Goal: Task Accomplishment & Management: Use online tool/utility

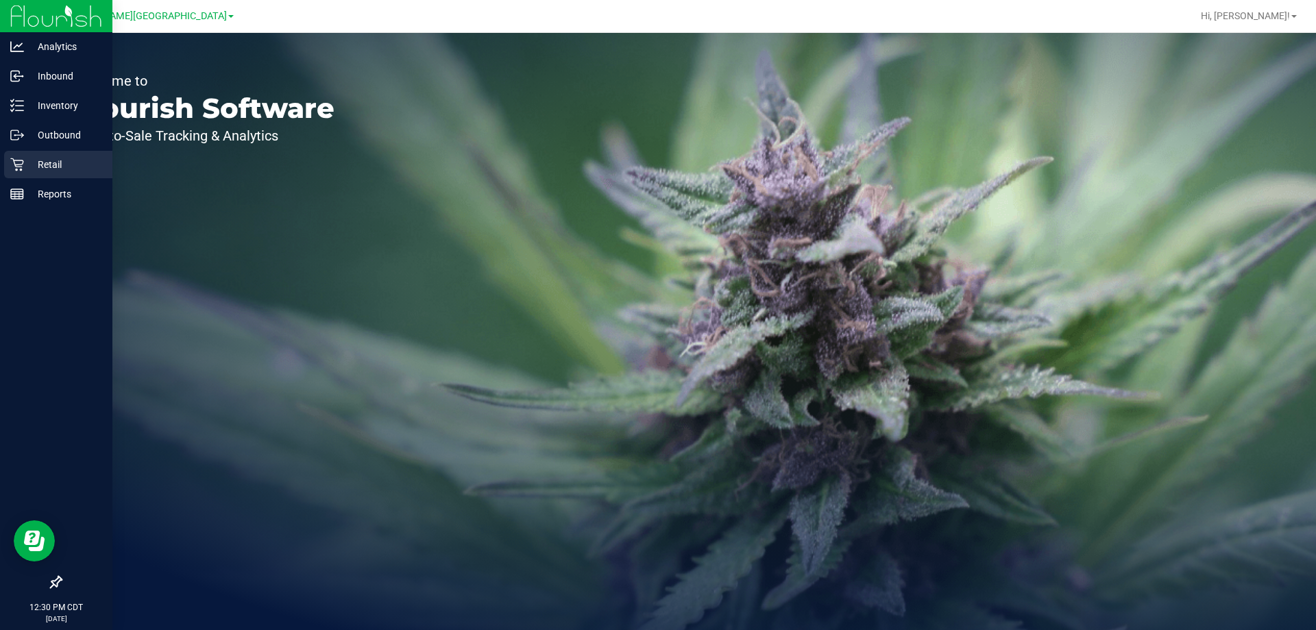
click at [48, 165] on p "Retail" at bounding box center [65, 164] width 82 height 16
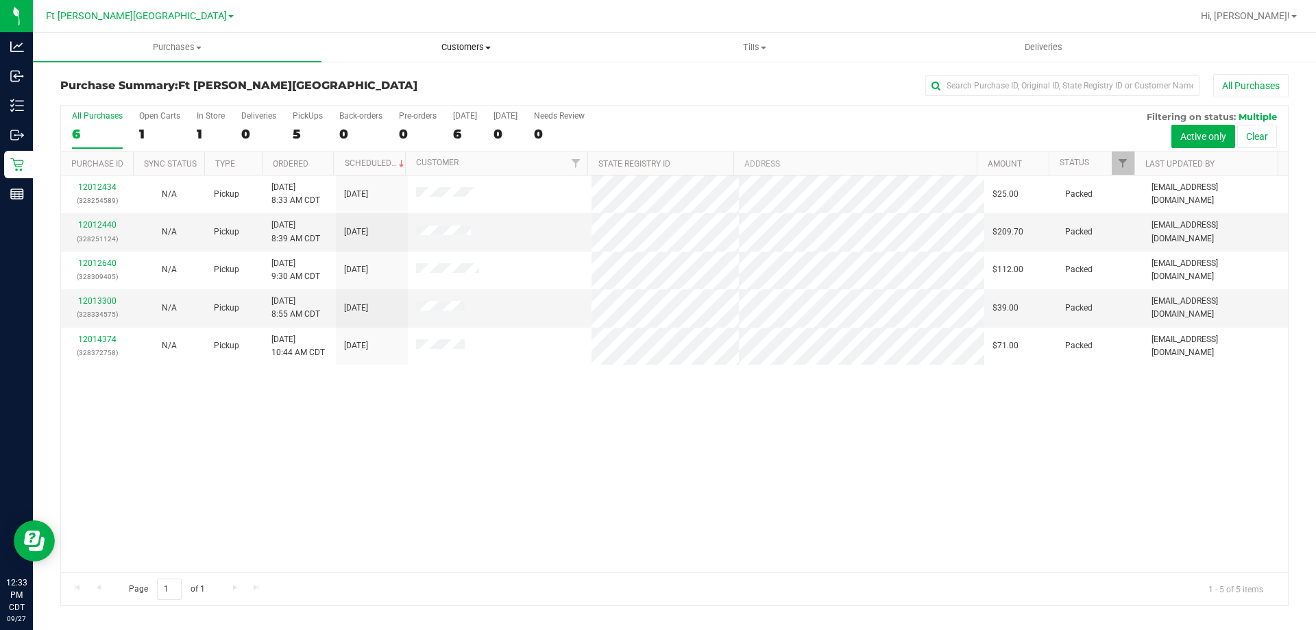
click at [471, 40] on uib-tab-heading "Customers All customers Add a new customer All physicians" at bounding box center [465, 47] width 287 height 27
click at [385, 80] on span "All customers" at bounding box center [370, 83] width 99 height 12
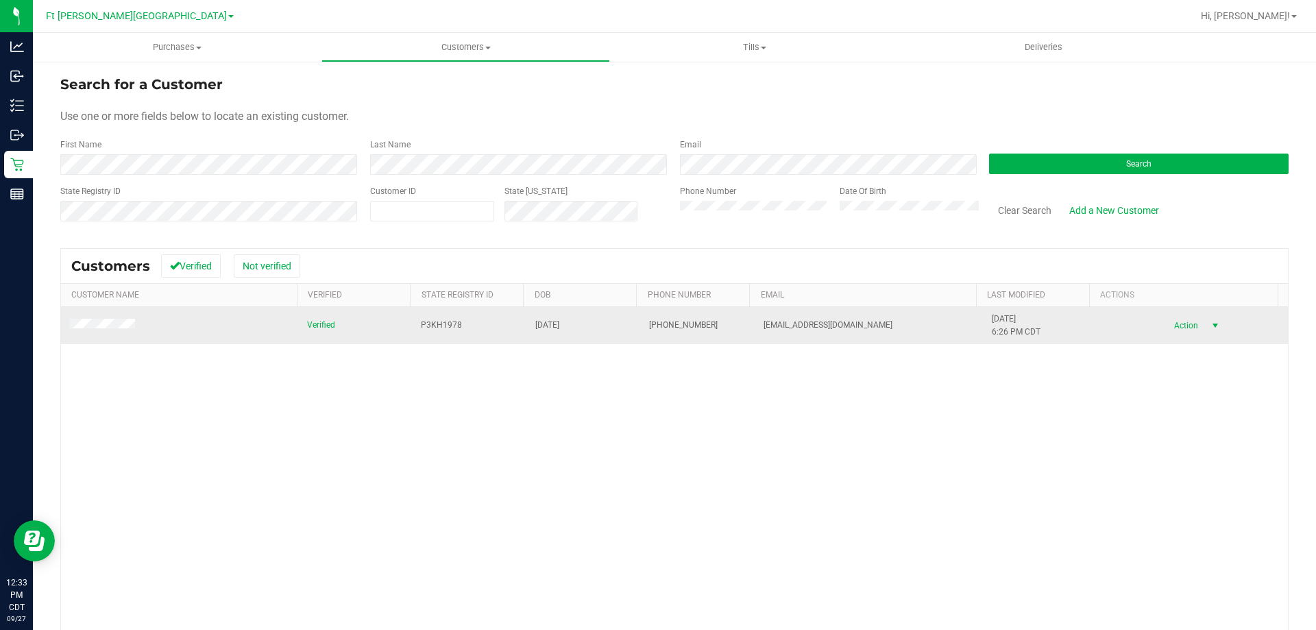
click at [1182, 332] on span "Action" at bounding box center [1184, 325] width 45 height 19
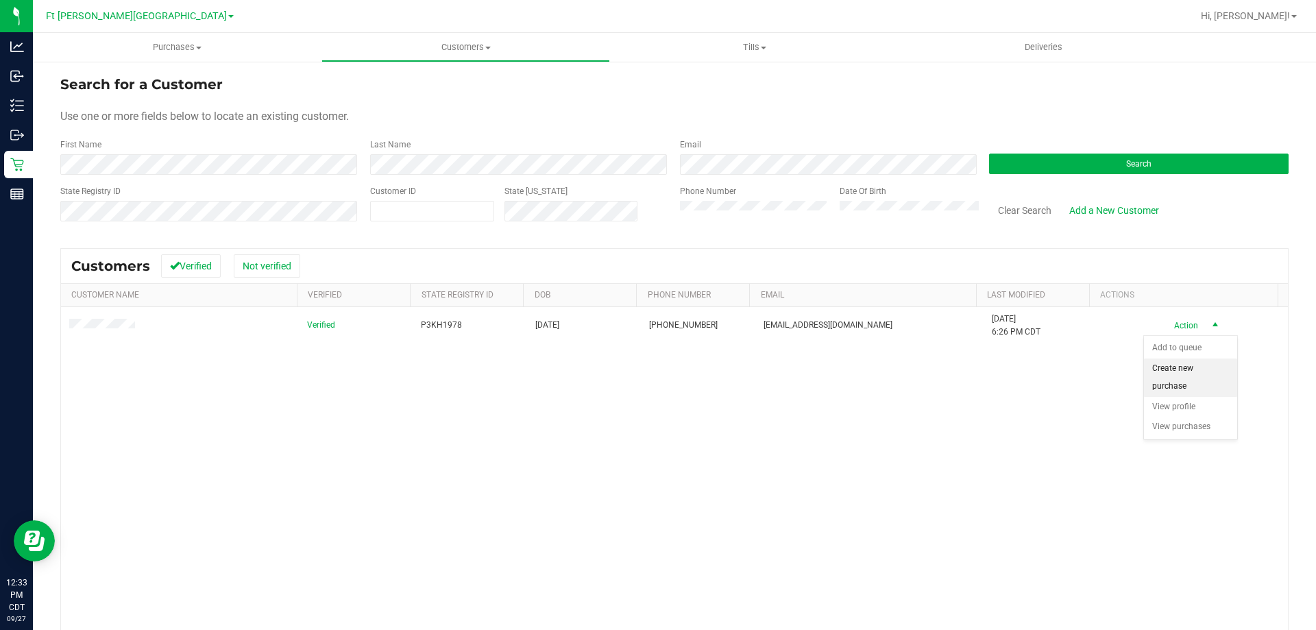
click at [1182, 378] on li "Create new purchase" at bounding box center [1190, 377] width 93 height 38
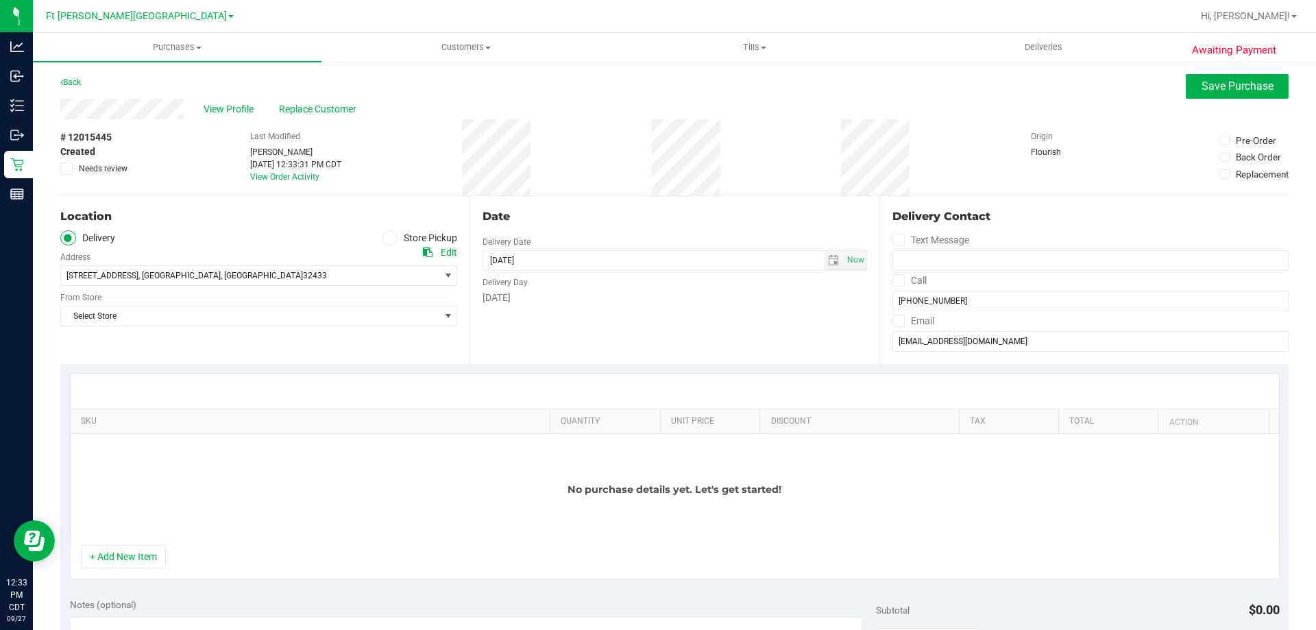
click at [391, 242] on span at bounding box center [390, 238] width 16 height 16
click at [0, 0] on input "Store Pickup" at bounding box center [0, 0] width 0 height 0
click at [360, 276] on span "Select Store" at bounding box center [250, 275] width 378 height 19
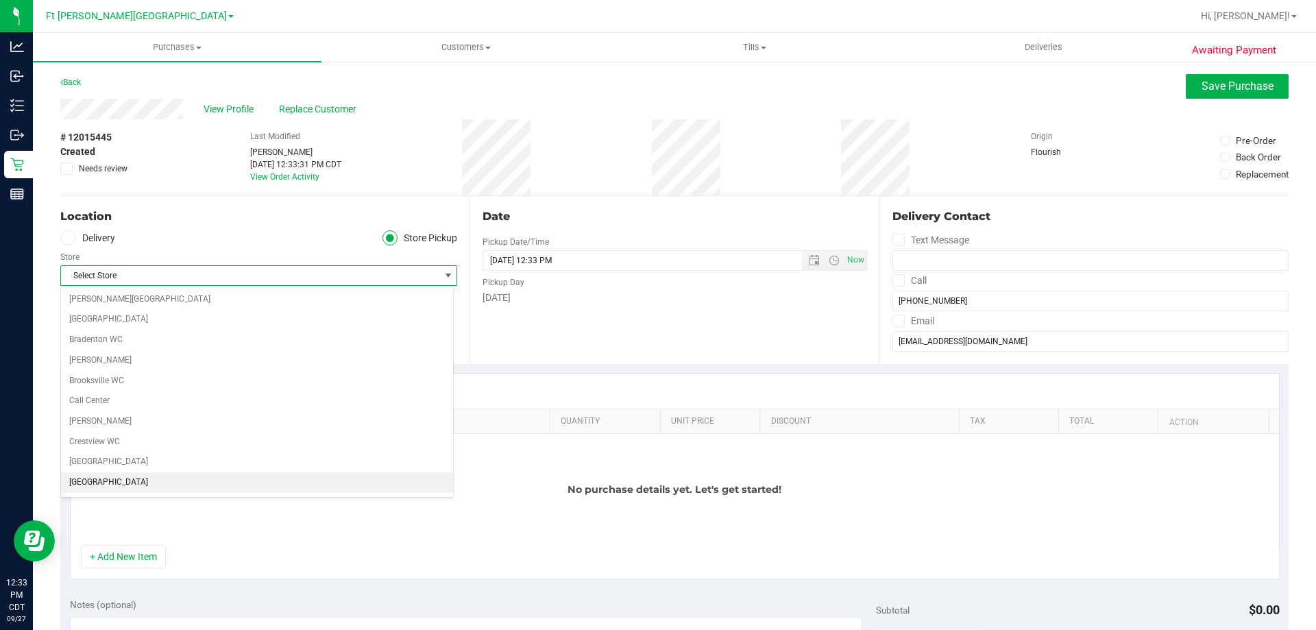
scroll to position [69, 0]
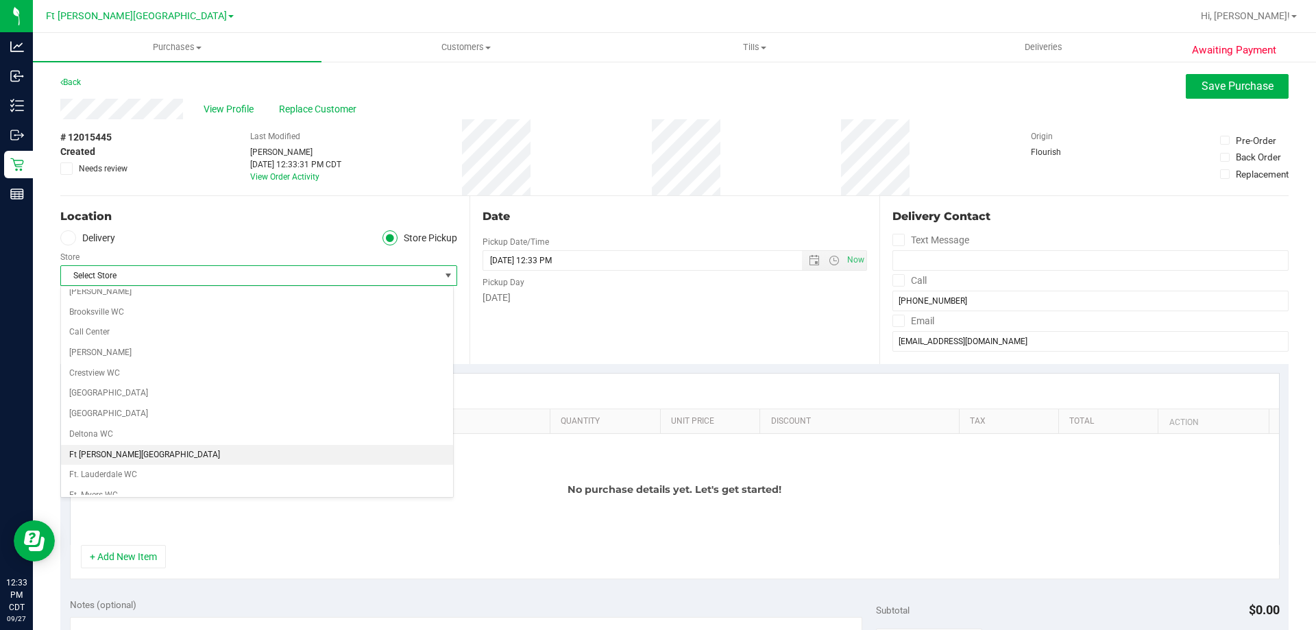
click at [135, 456] on li "Ft Walton Beach WC" at bounding box center [257, 455] width 392 height 21
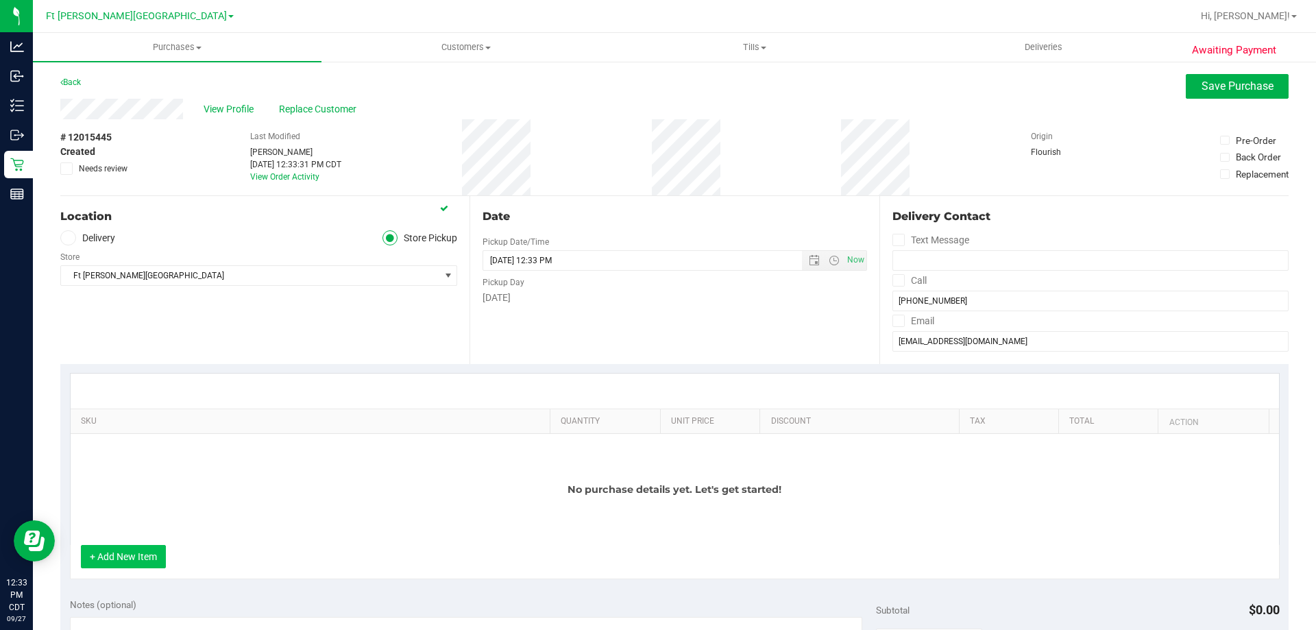
click at [153, 561] on button "+ Add New Item" at bounding box center [123, 556] width 85 height 23
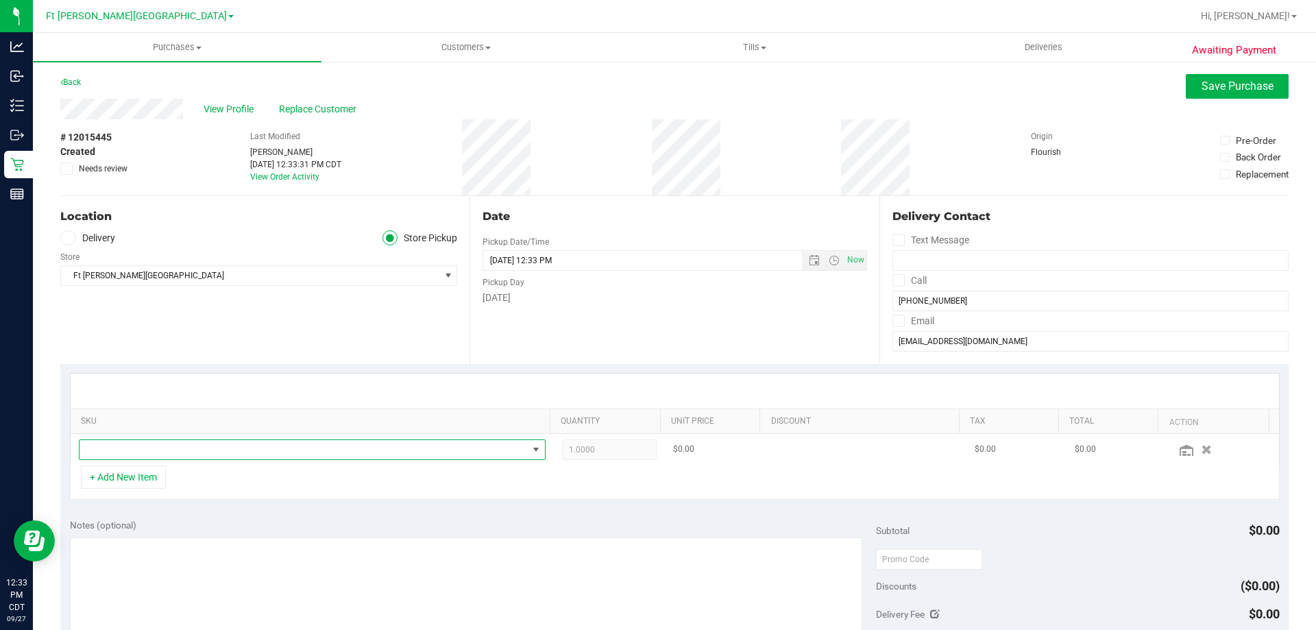
click at [163, 447] on span "NO DATA FOUND" at bounding box center [303, 449] width 448 height 19
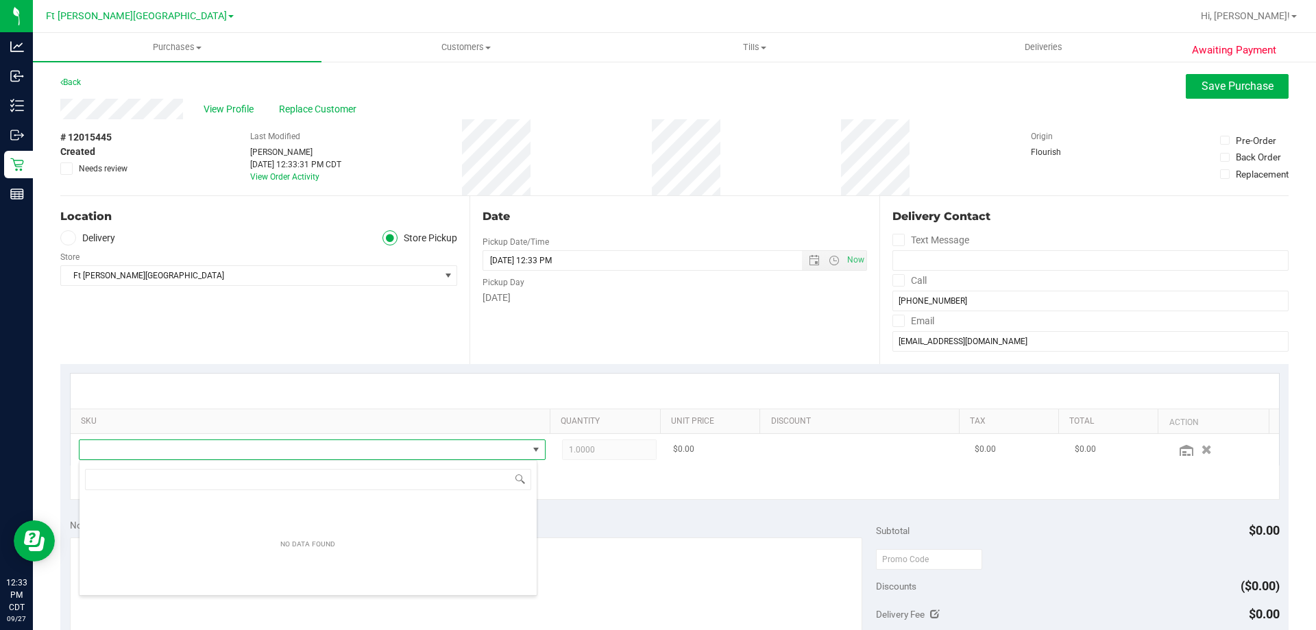
scroll to position [21, 454]
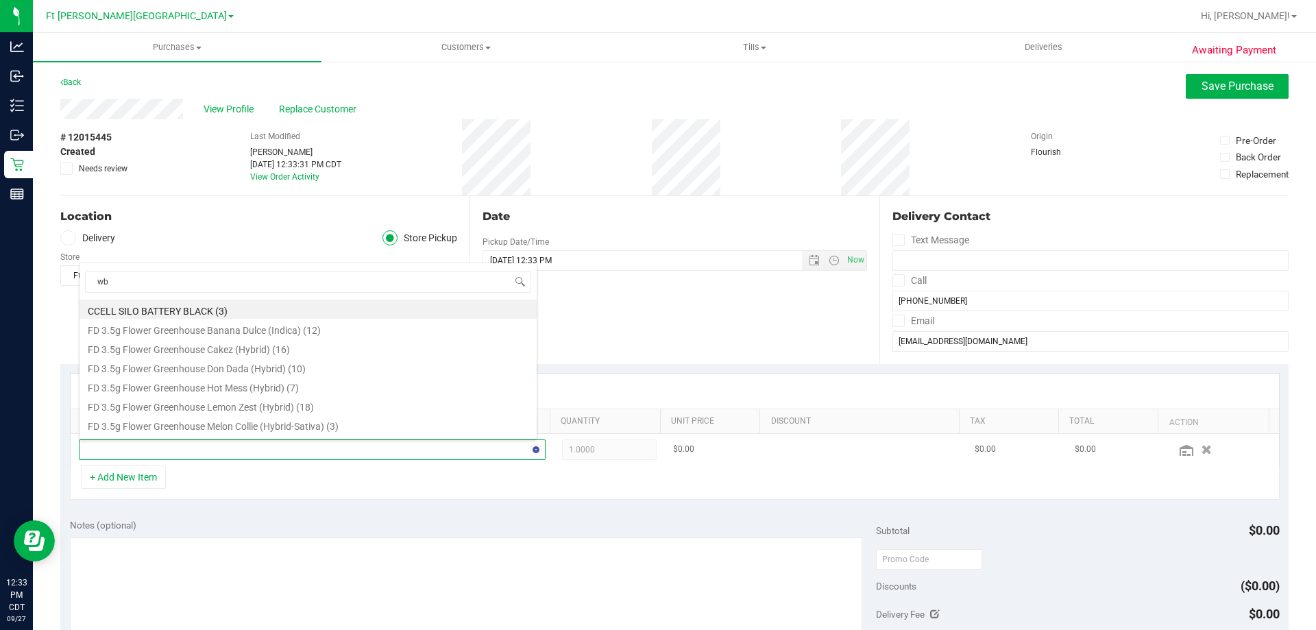
type input "wbv"
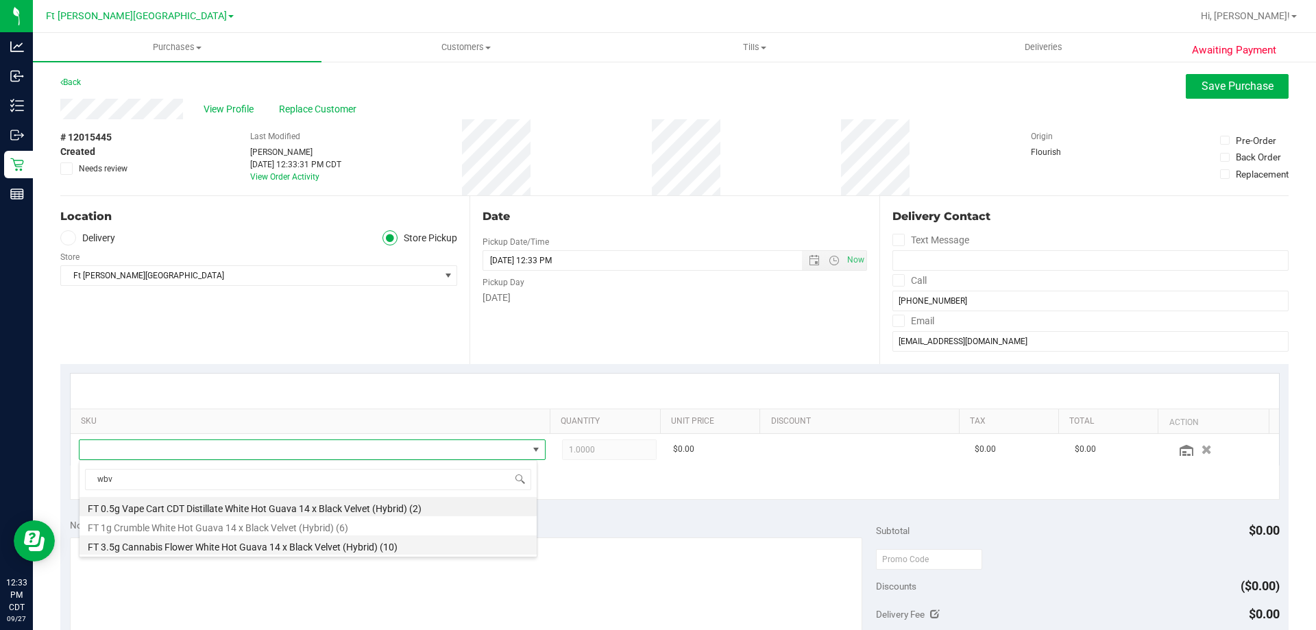
click at [251, 548] on li "FT 3.5g Cannabis Flower White Hot Guava 14 x Black Velvet (Hybrid) (10)" at bounding box center [307, 544] width 457 height 19
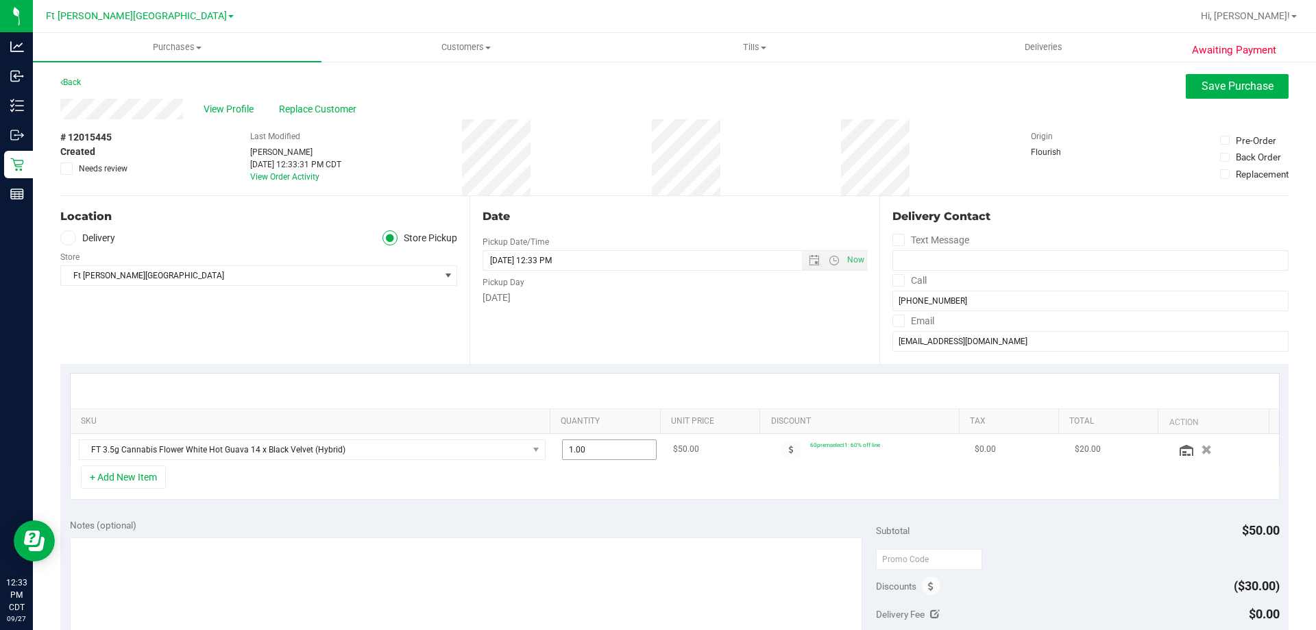
click at [611, 456] on span "1.00 1" at bounding box center [609, 449] width 95 height 21
type input "2"
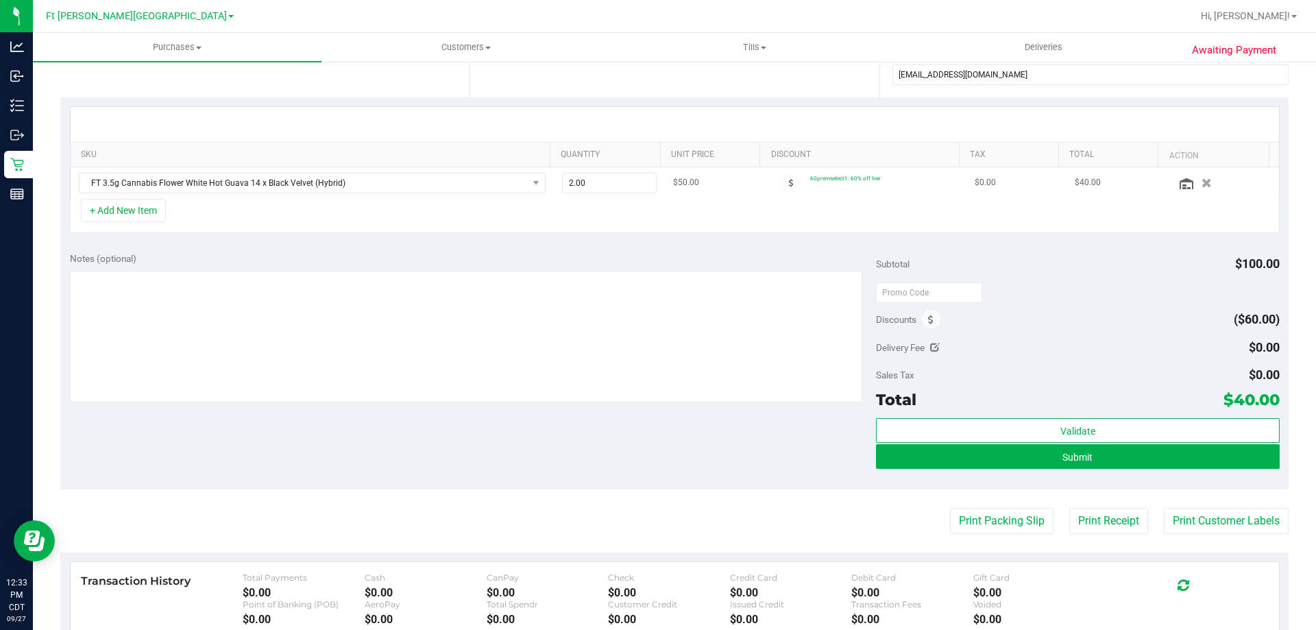
scroll to position [274, 0]
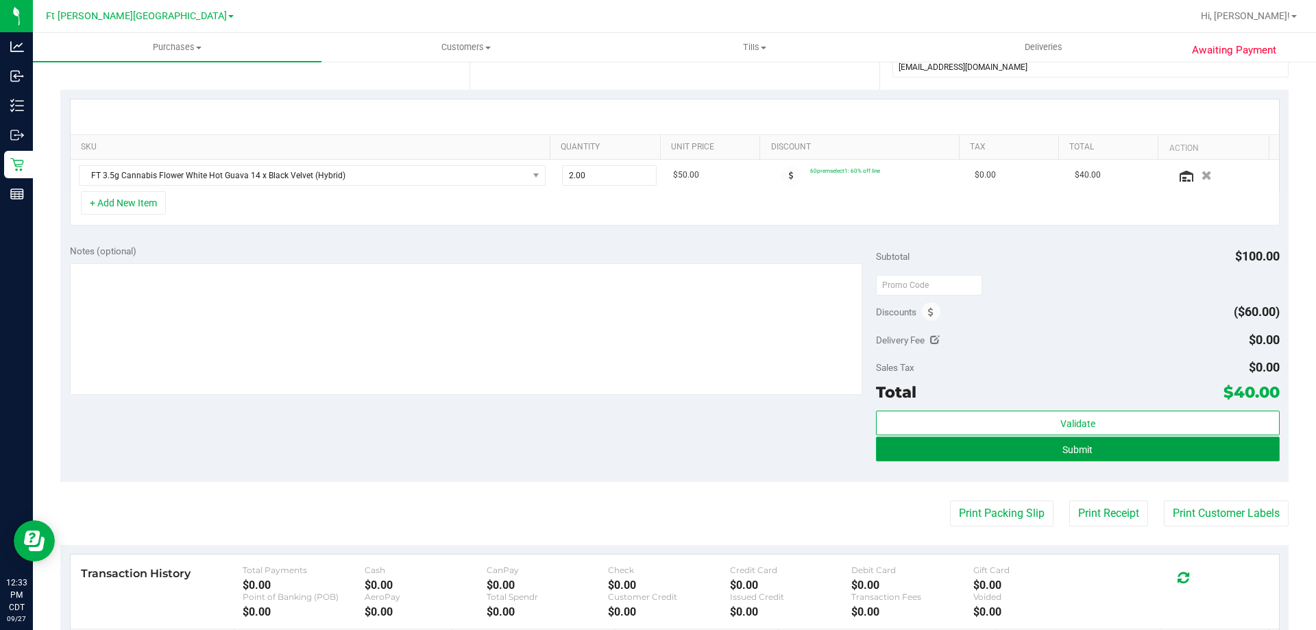
click at [1077, 450] on span "Submit" at bounding box center [1077, 449] width 30 height 11
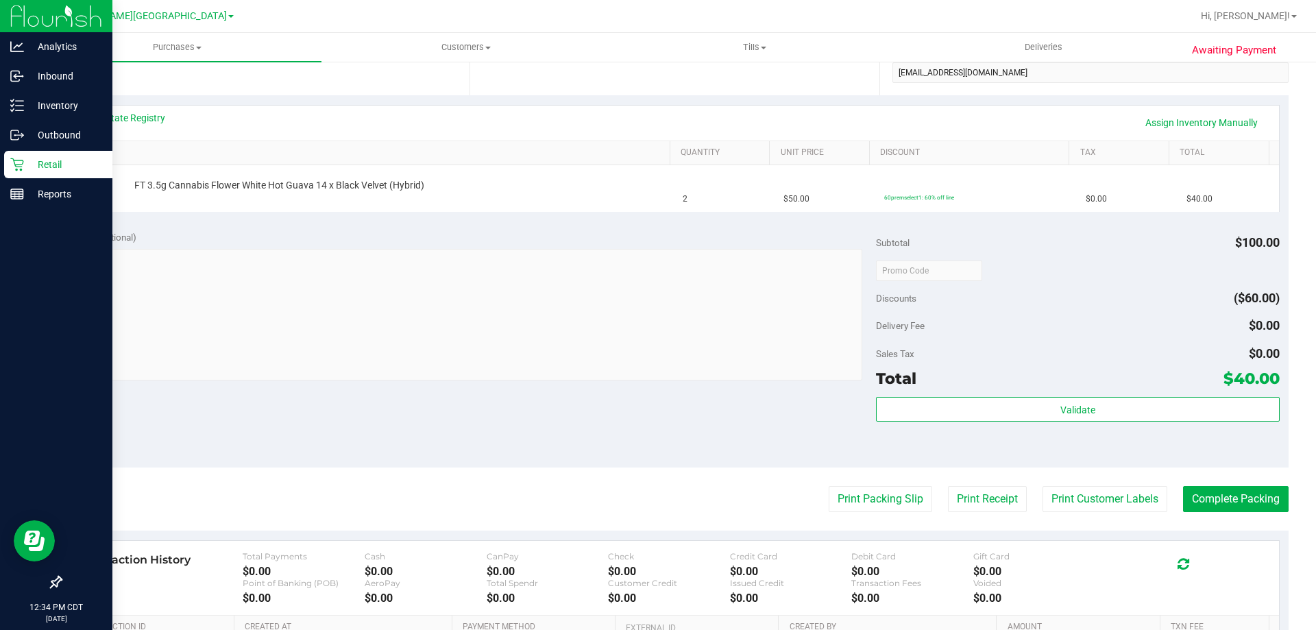
click at [45, 159] on p "Retail" at bounding box center [65, 164] width 82 height 16
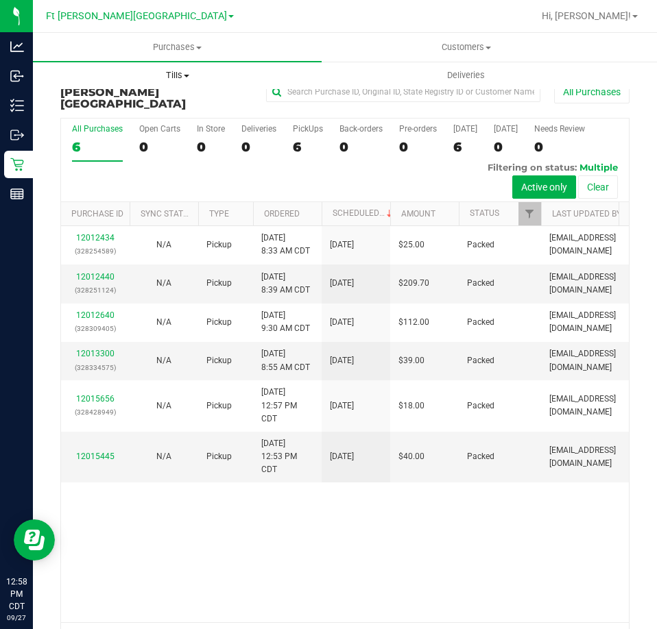
click at [175, 72] on span "Tills" at bounding box center [177, 75] width 287 height 12
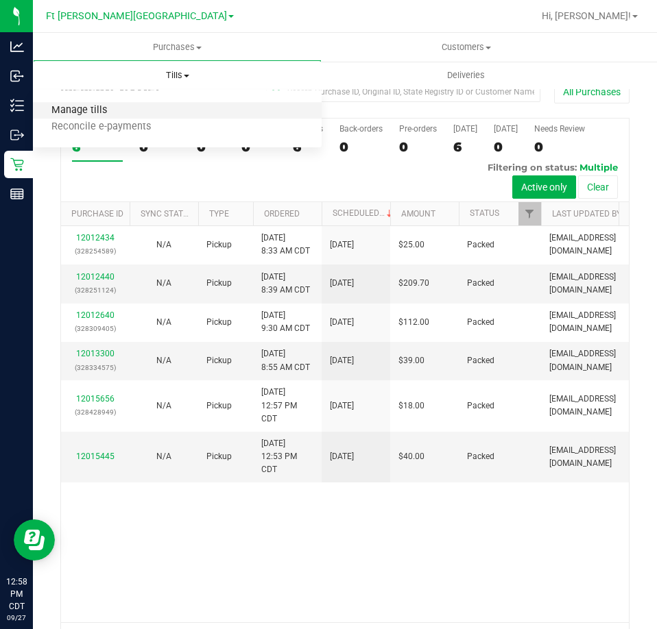
click at [77, 110] on span "Manage tills" at bounding box center [79, 111] width 93 height 12
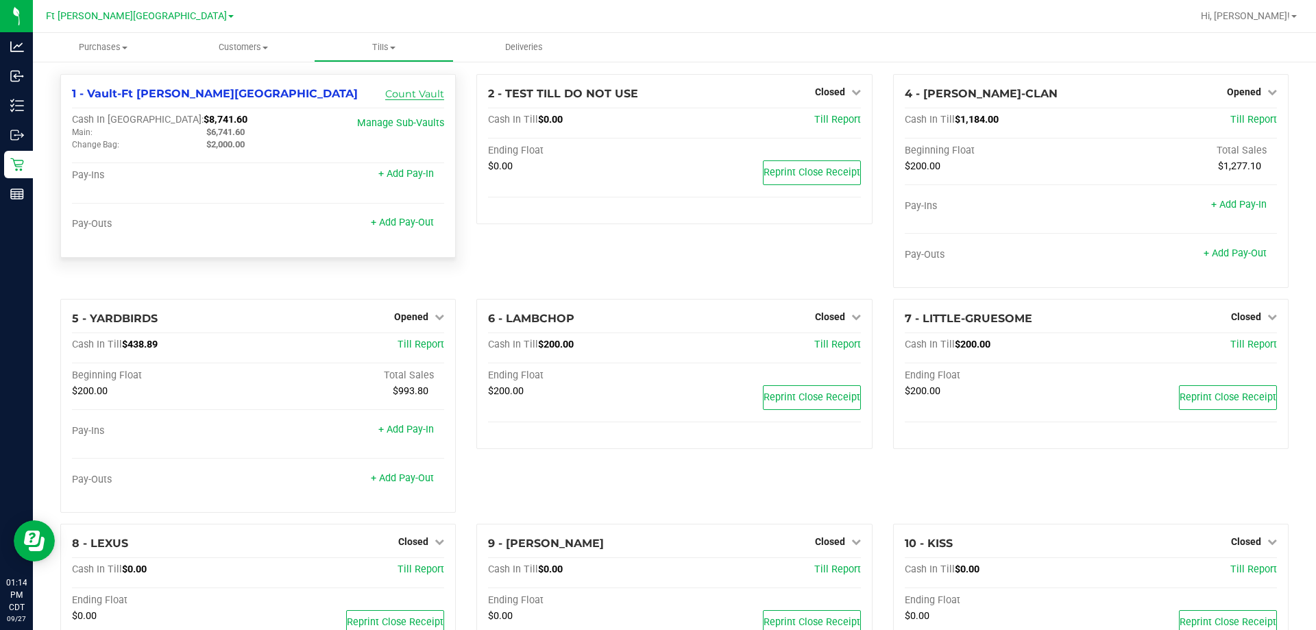
click at [425, 95] on link "Count Vault" at bounding box center [414, 94] width 59 height 12
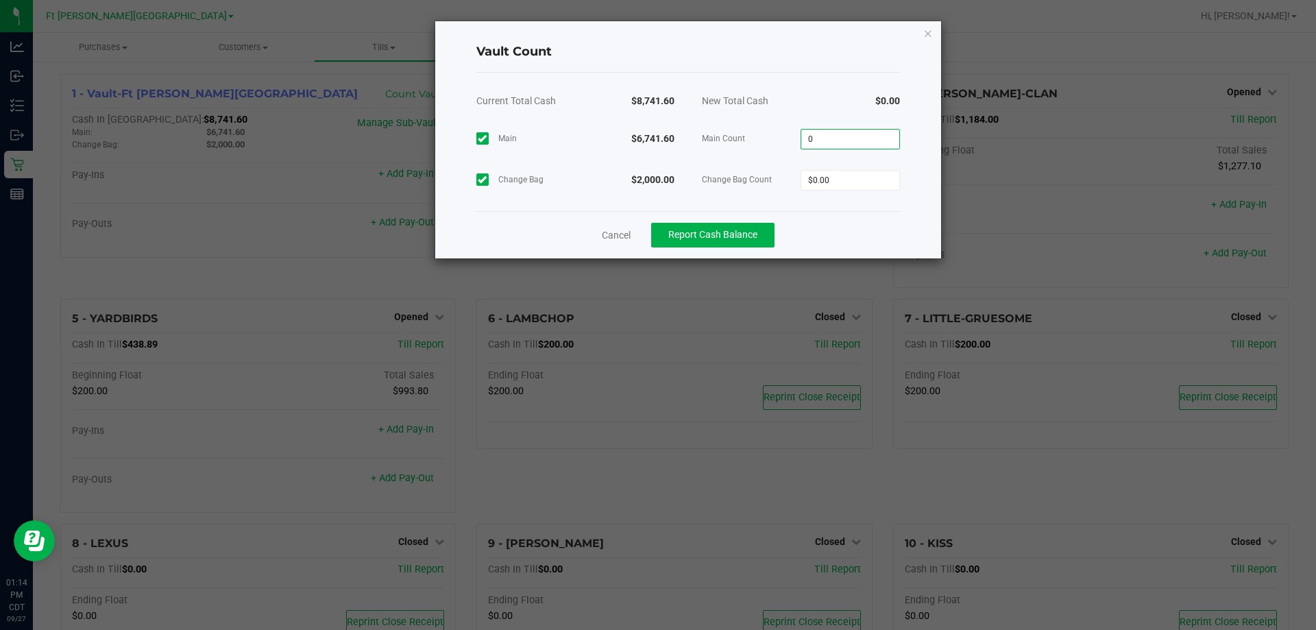
click at [869, 137] on input "0" at bounding box center [850, 139] width 98 height 19
type input "$6,741.60"
click at [848, 177] on input "0" at bounding box center [850, 180] width 98 height 19
type input "$2,000.00"
click at [753, 242] on button "Report Cash Balance" at bounding box center [712, 235] width 123 height 25
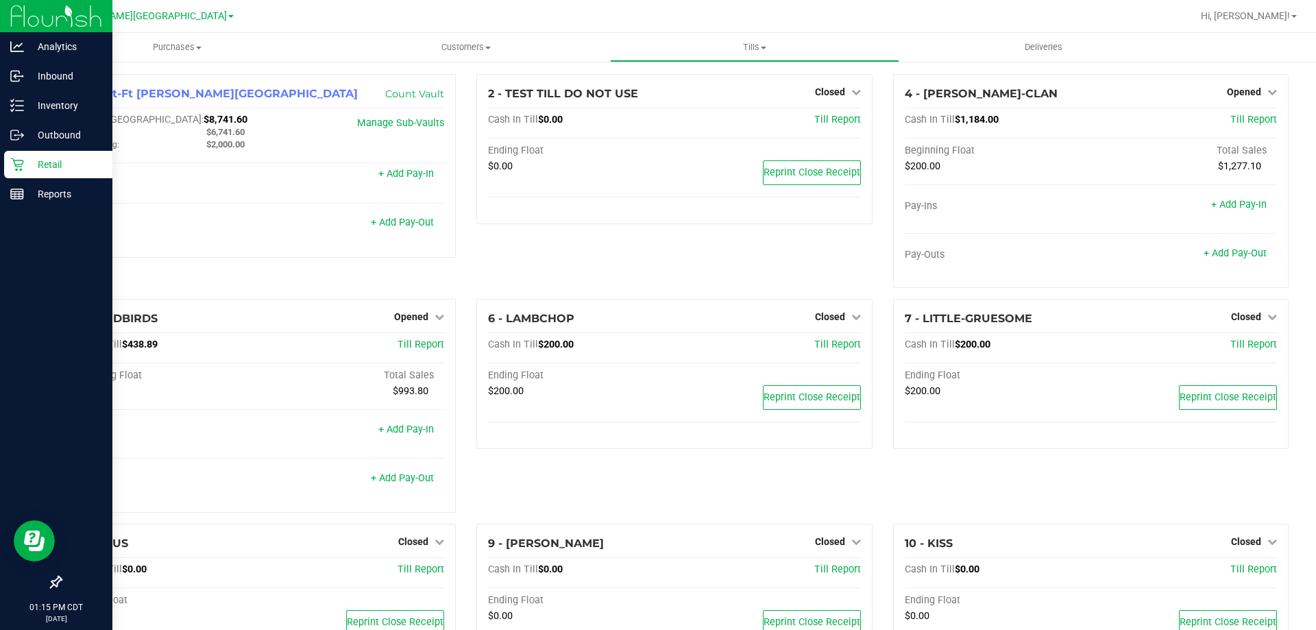
click at [41, 158] on p "Retail" at bounding box center [65, 164] width 82 height 16
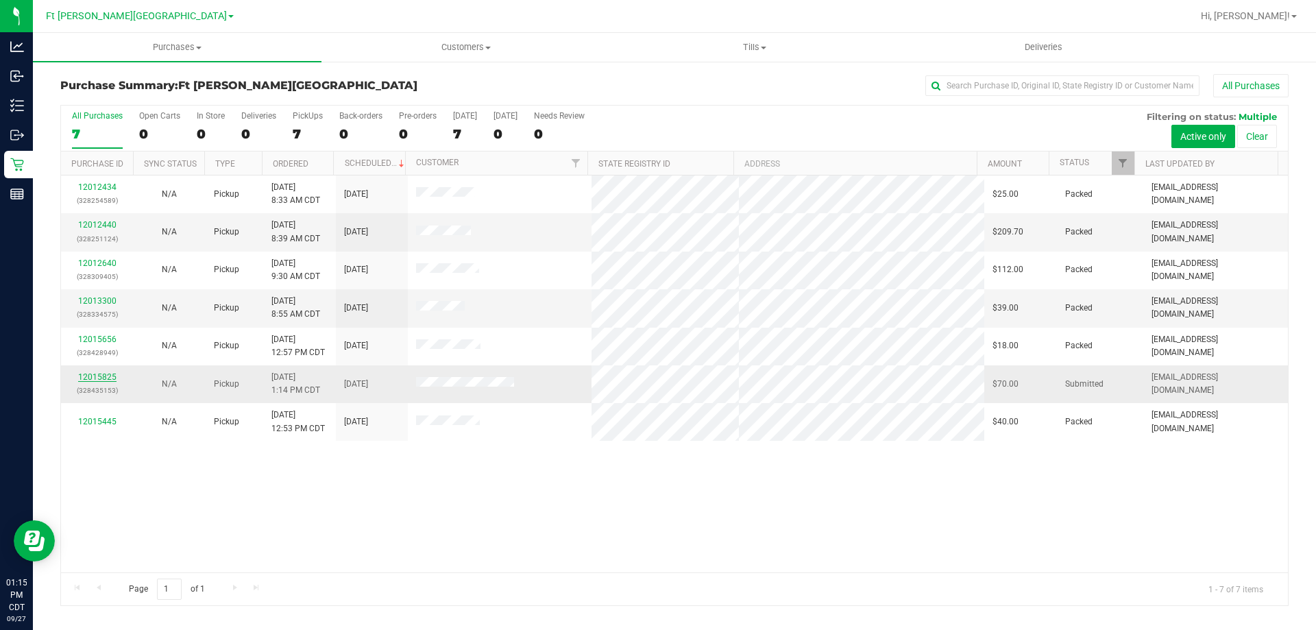
click at [95, 377] on link "12015825" at bounding box center [97, 377] width 38 height 10
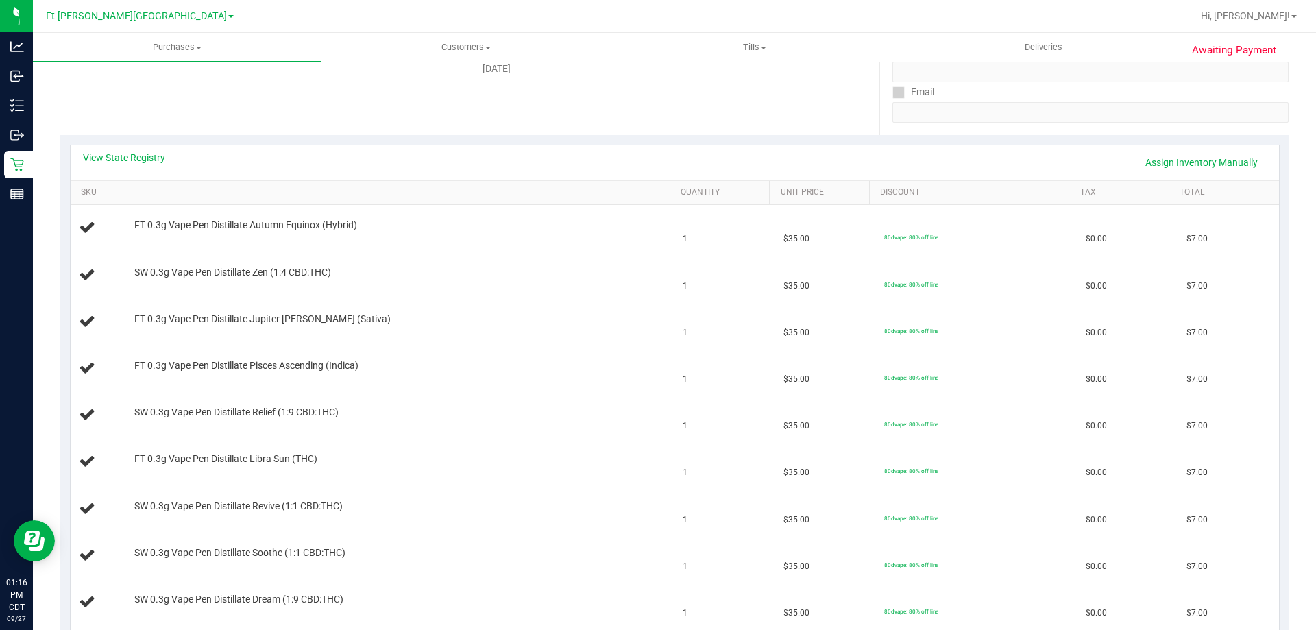
scroll to position [206, 0]
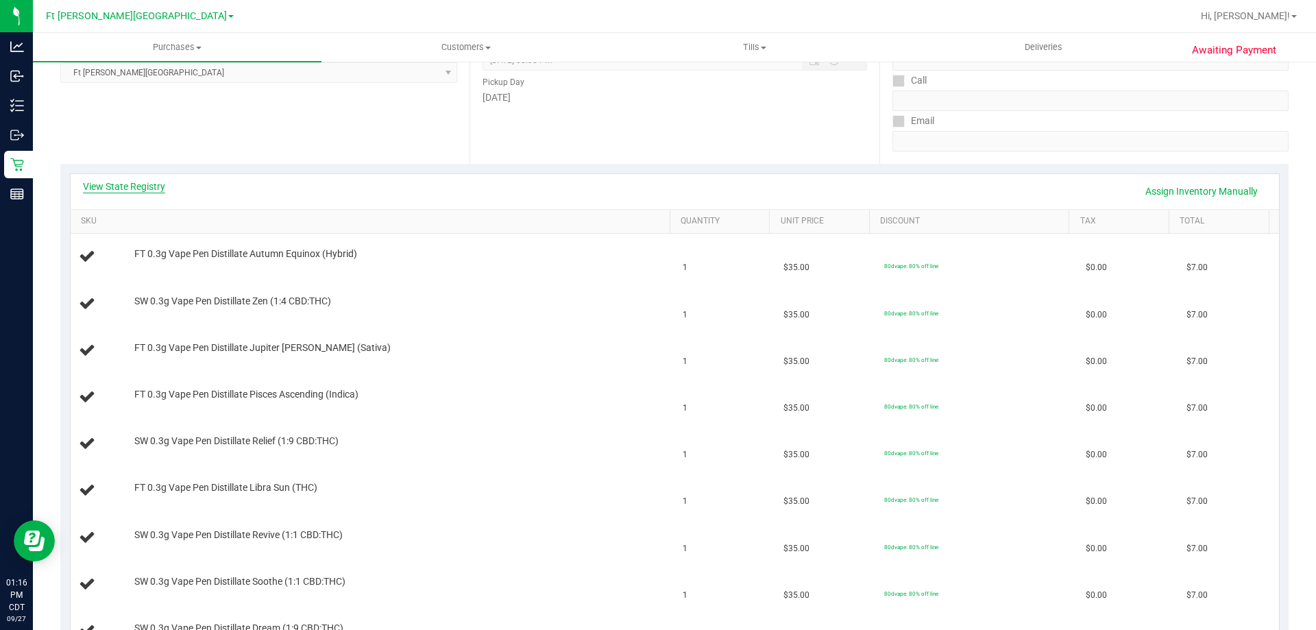
click at [127, 184] on link "View State Registry" at bounding box center [124, 187] width 82 height 14
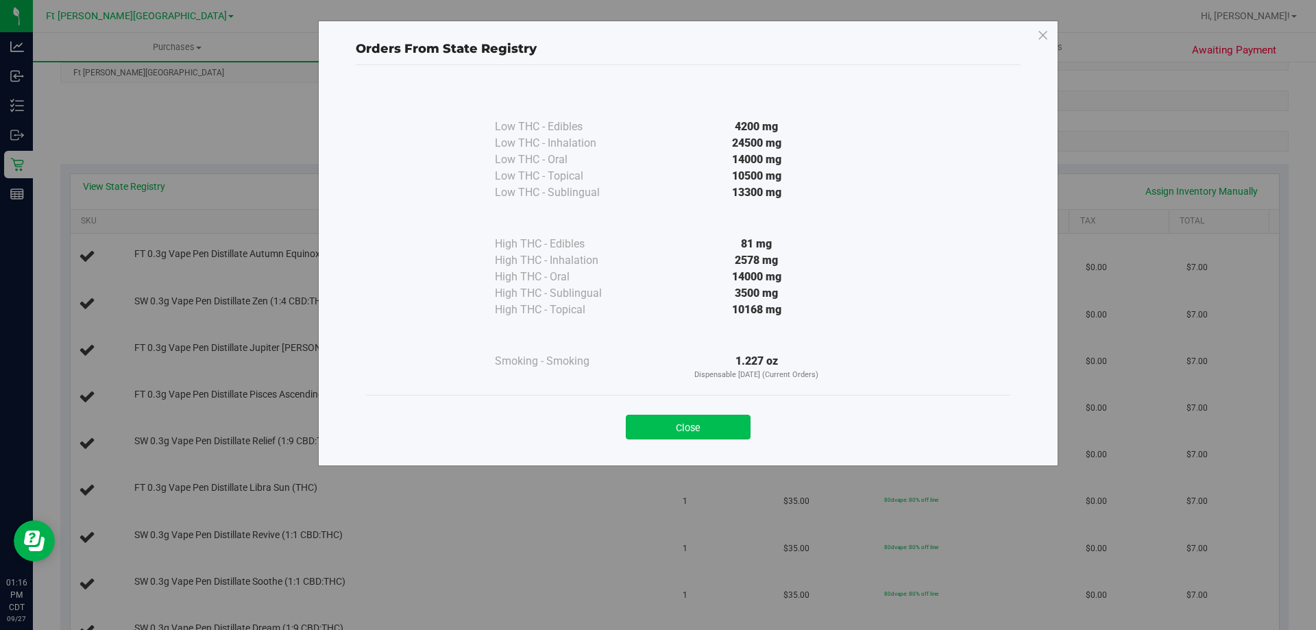
click at [680, 425] on button "Close" at bounding box center [688, 427] width 125 height 25
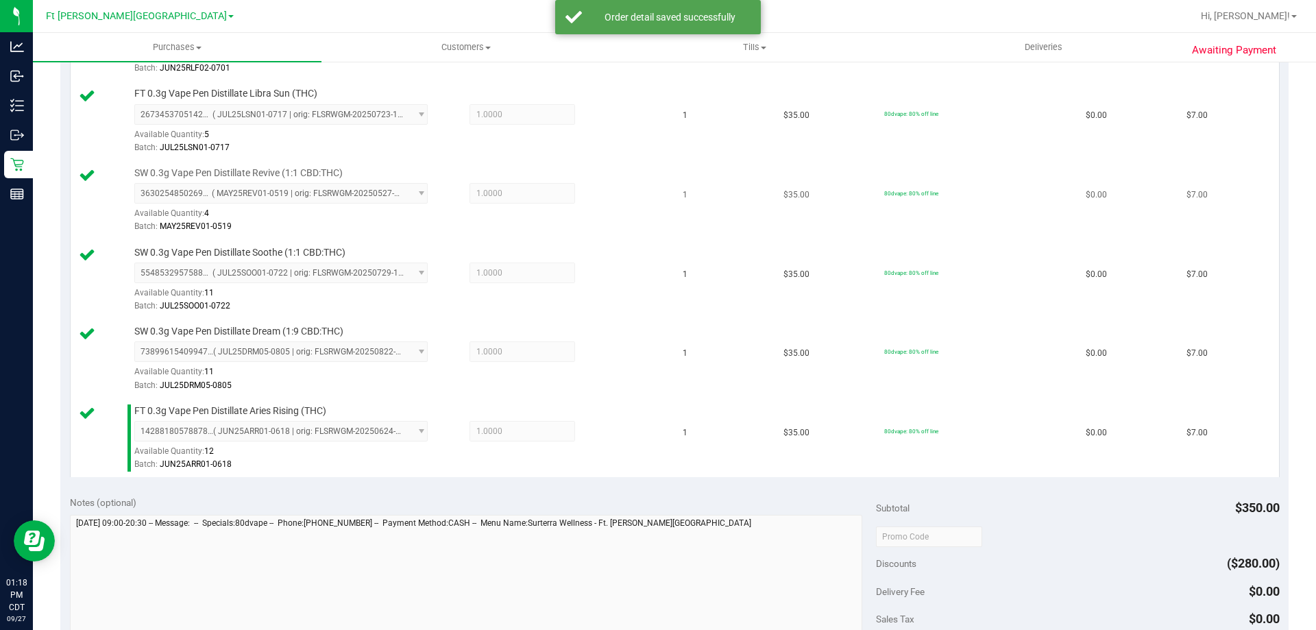
scroll to position [1097, 0]
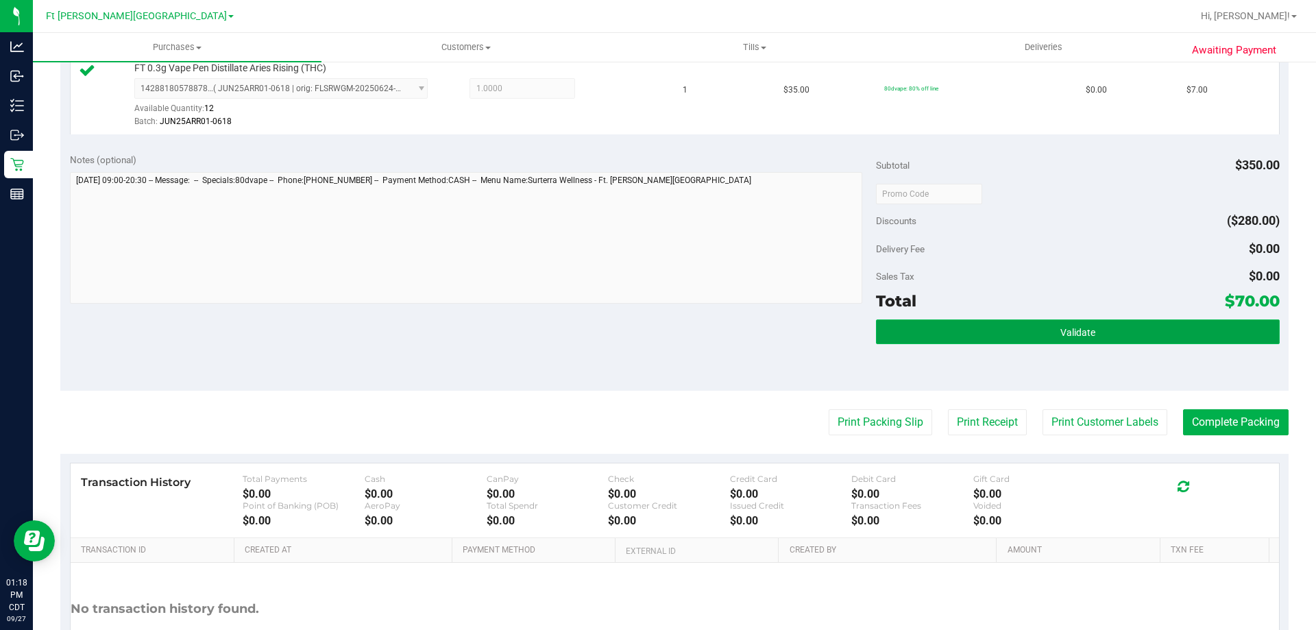
click at [1007, 325] on button "Validate" at bounding box center [1077, 331] width 403 height 25
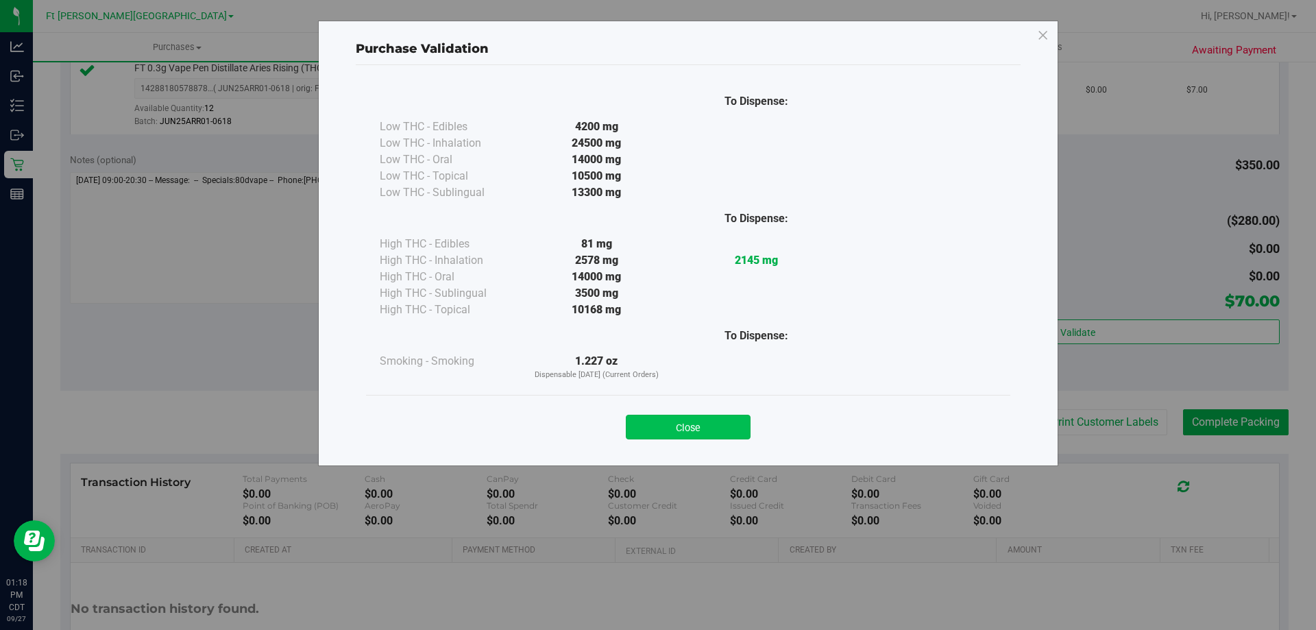
click at [718, 435] on button "Close" at bounding box center [688, 427] width 125 height 25
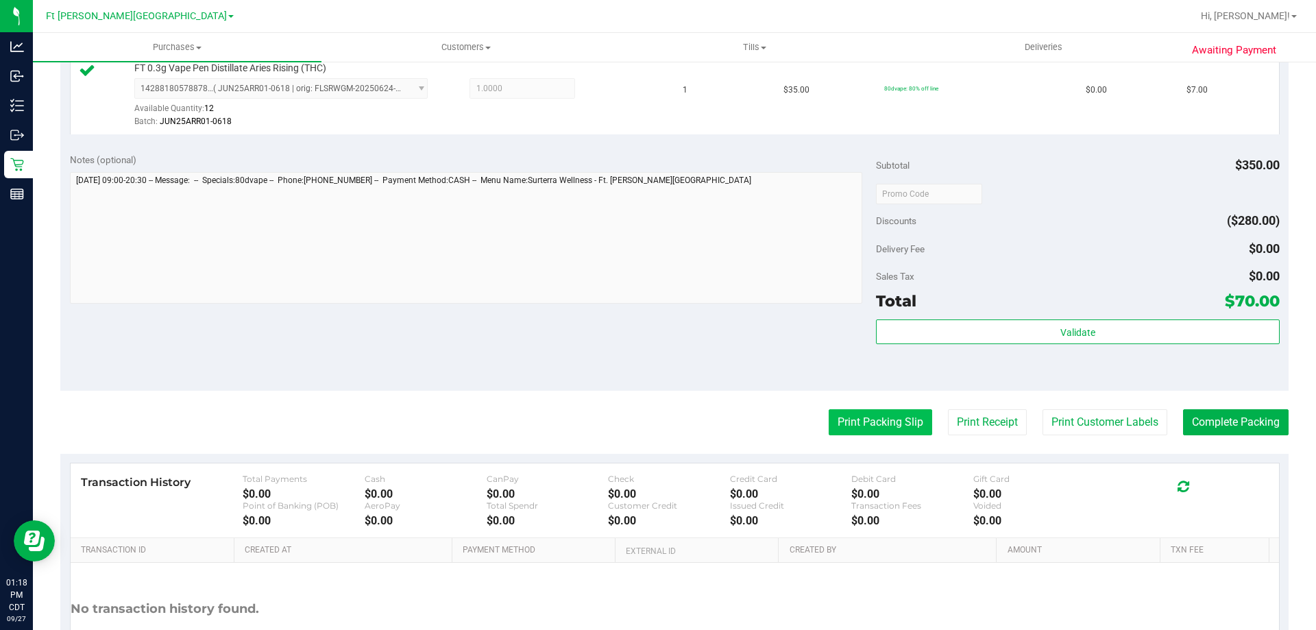
click at [896, 424] on button "Print Packing Slip" at bounding box center [880, 422] width 103 height 26
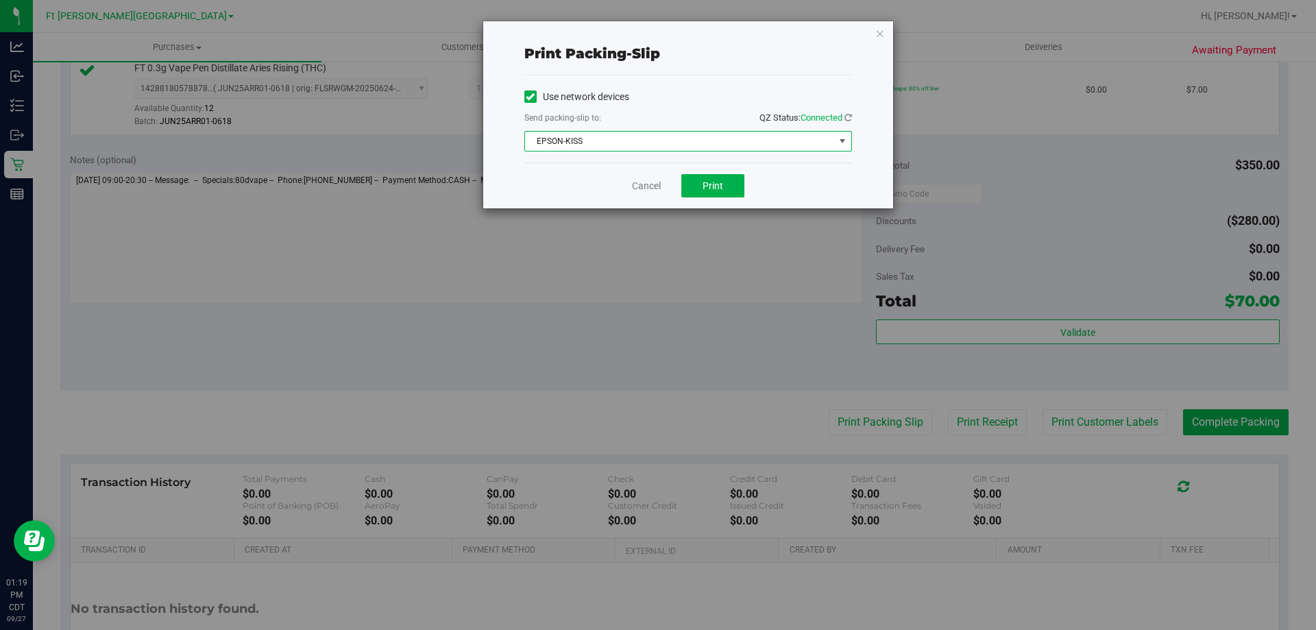
click at [646, 135] on span "EPSON-KISS" at bounding box center [679, 141] width 309 height 19
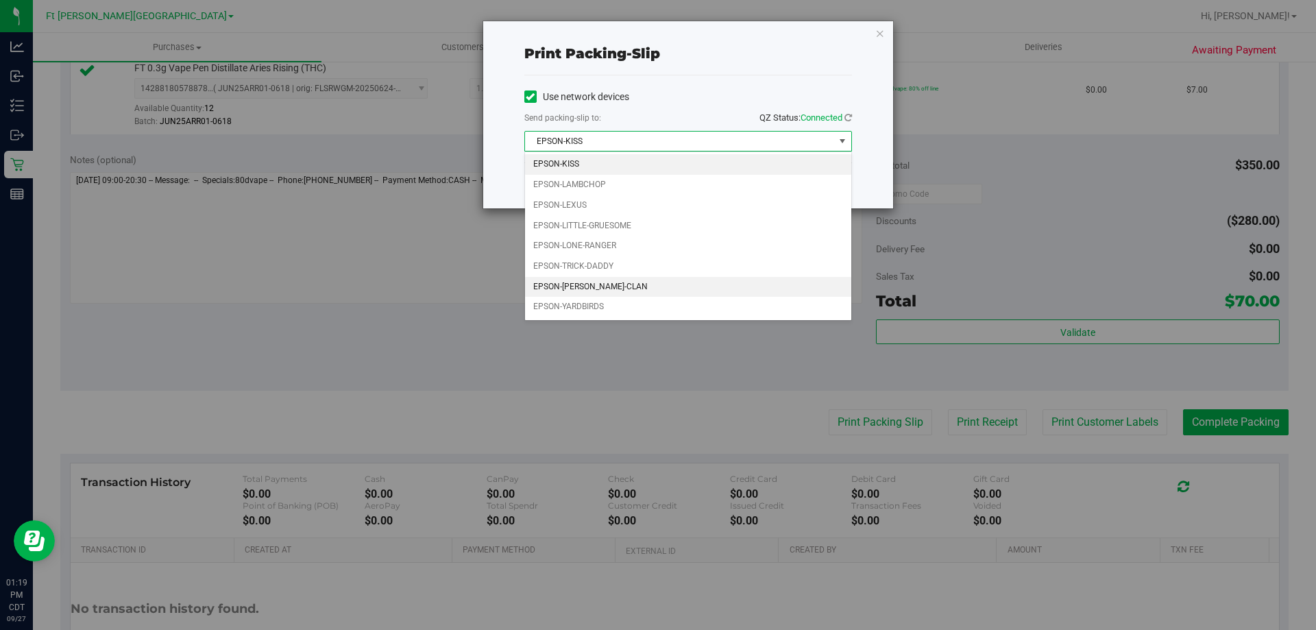
click at [610, 283] on li "EPSON-WU-TANG-CLAN" at bounding box center [688, 287] width 326 height 21
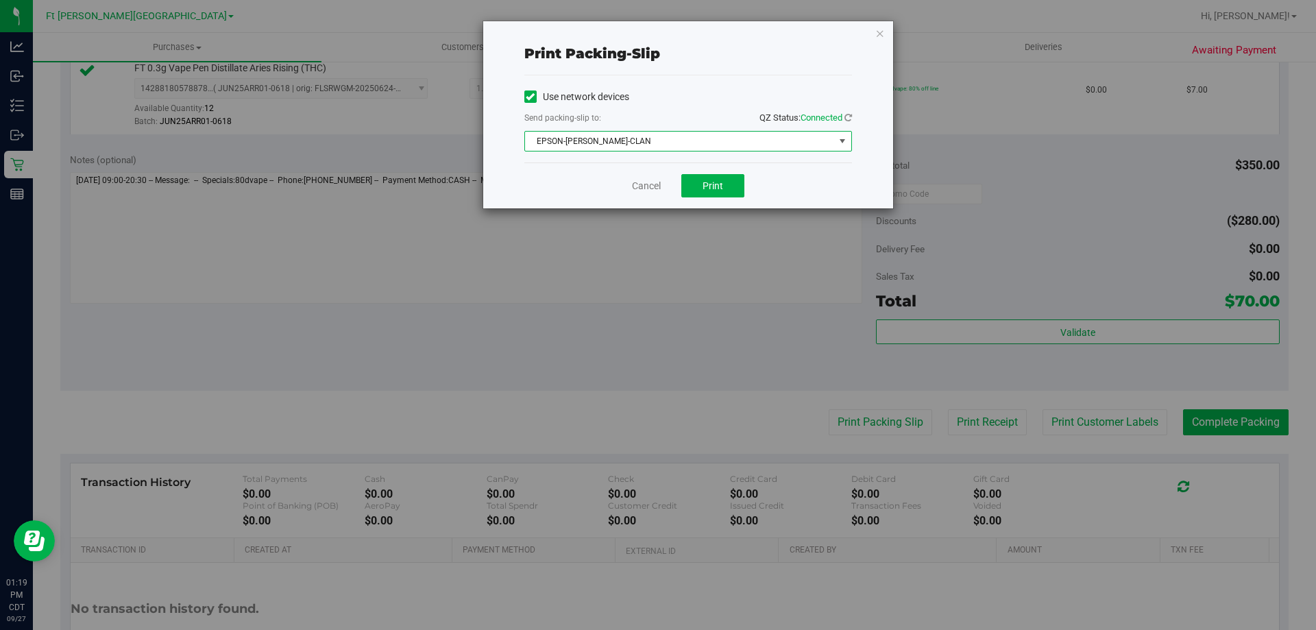
click at [659, 138] on span "EPSON-WU-TANG-CLAN" at bounding box center [679, 141] width 309 height 19
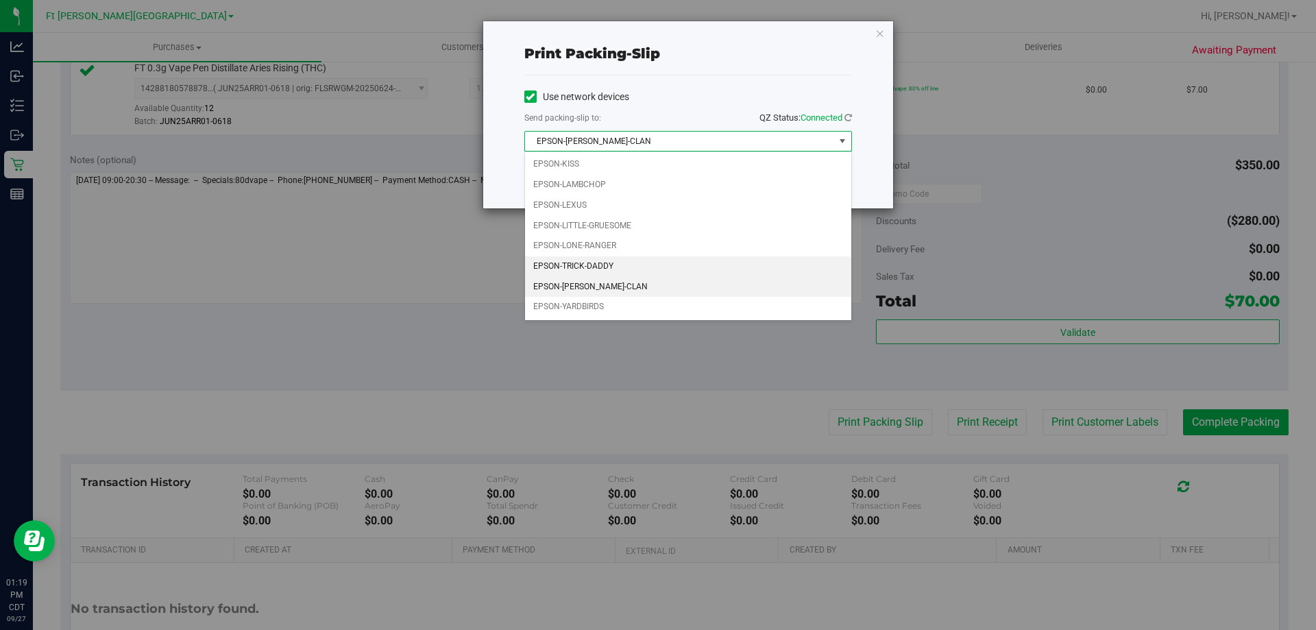
click at [592, 264] on li "EPSON-TRICK-DADDY" at bounding box center [688, 266] width 326 height 21
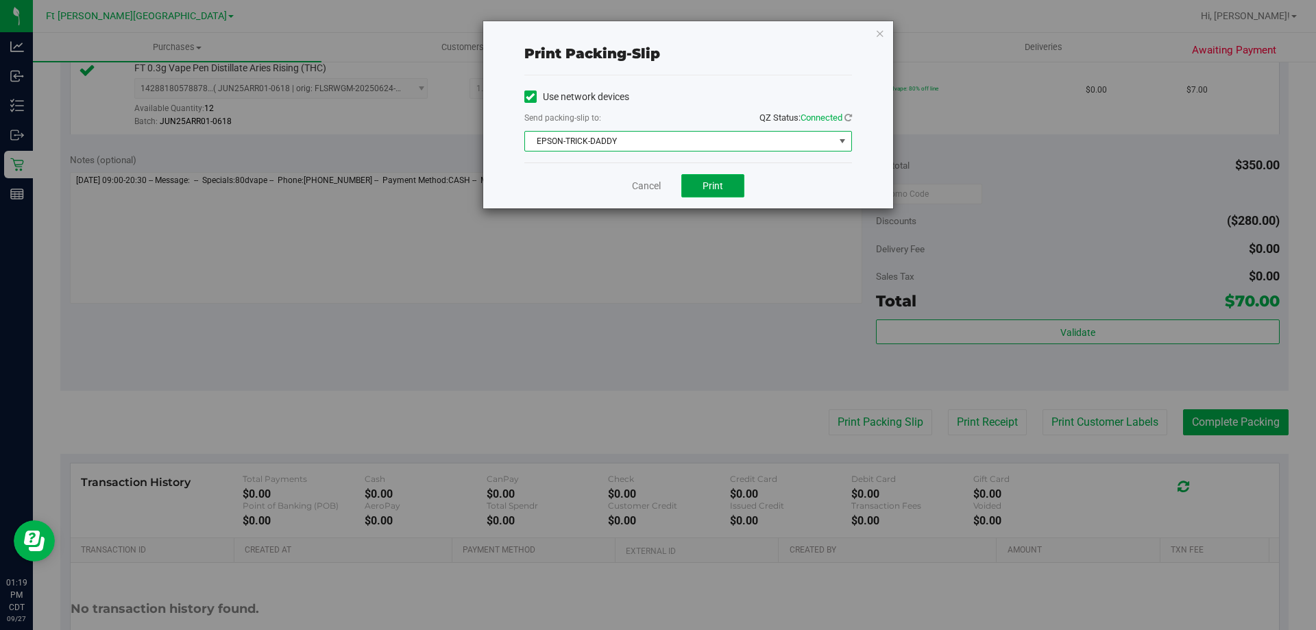
click at [702, 187] on span "Print" at bounding box center [712, 185] width 21 height 11
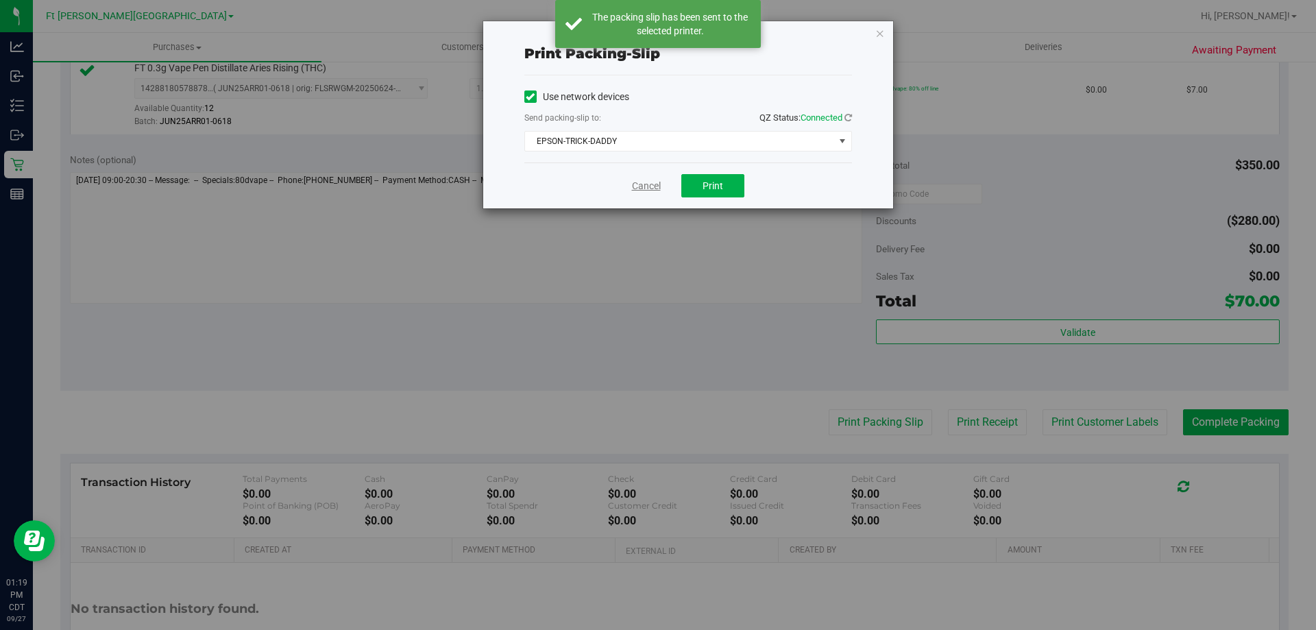
click at [642, 188] on link "Cancel" at bounding box center [646, 186] width 29 height 14
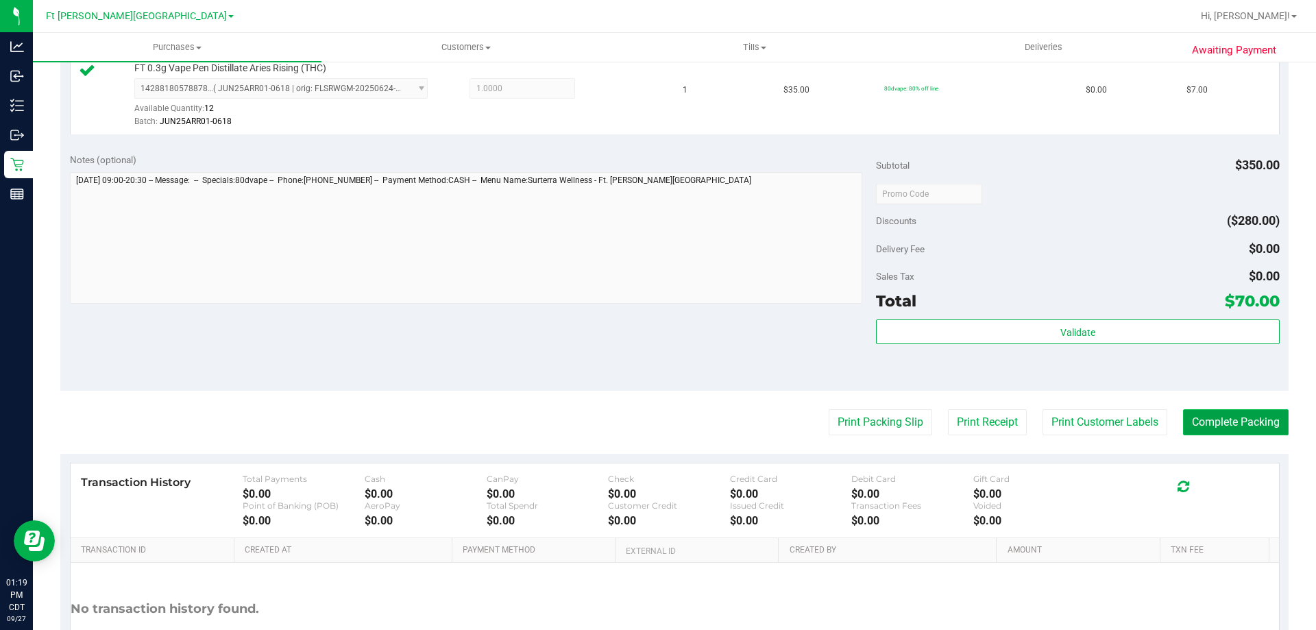
click at [1210, 424] on button "Complete Packing" at bounding box center [1236, 422] width 106 height 26
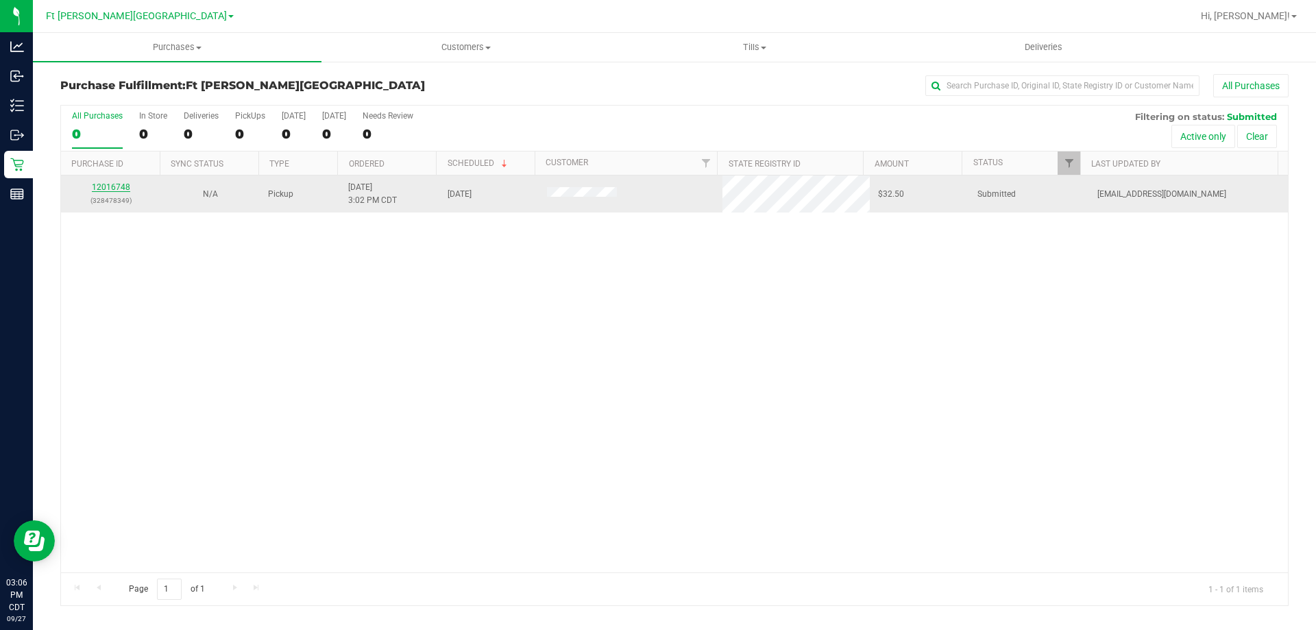
click at [119, 185] on link "12016748" at bounding box center [111, 187] width 38 height 10
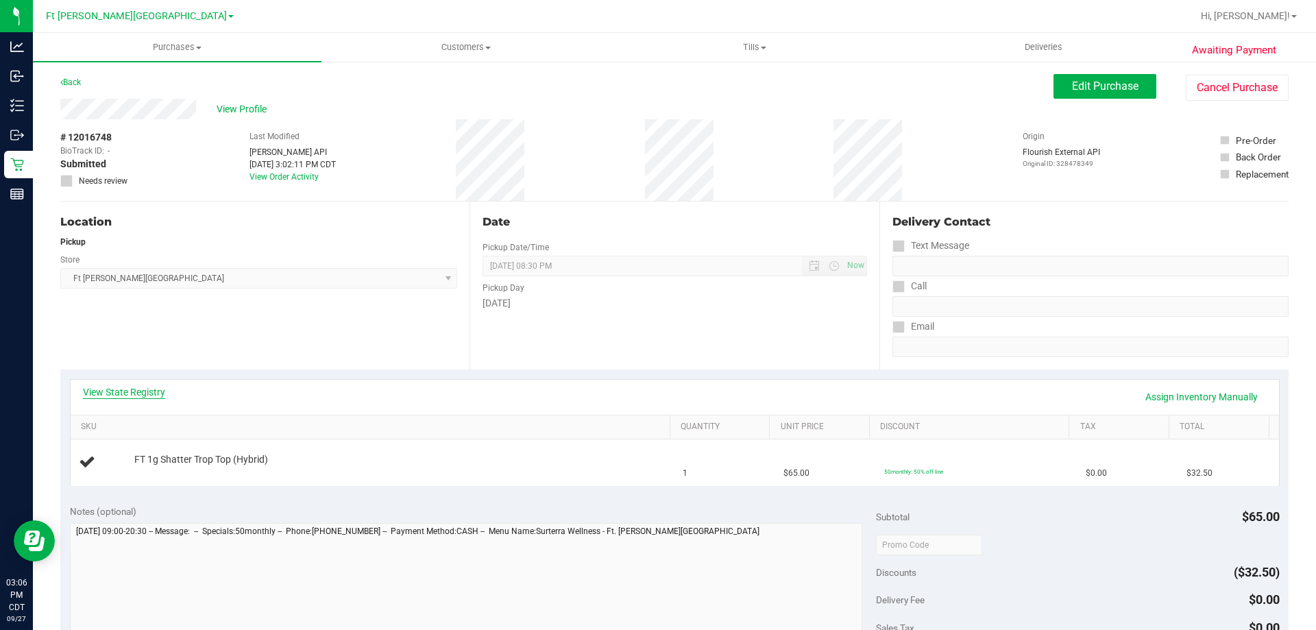
click at [108, 393] on link "View State Registry" at bounding box center [124, 392] width 82 height 14
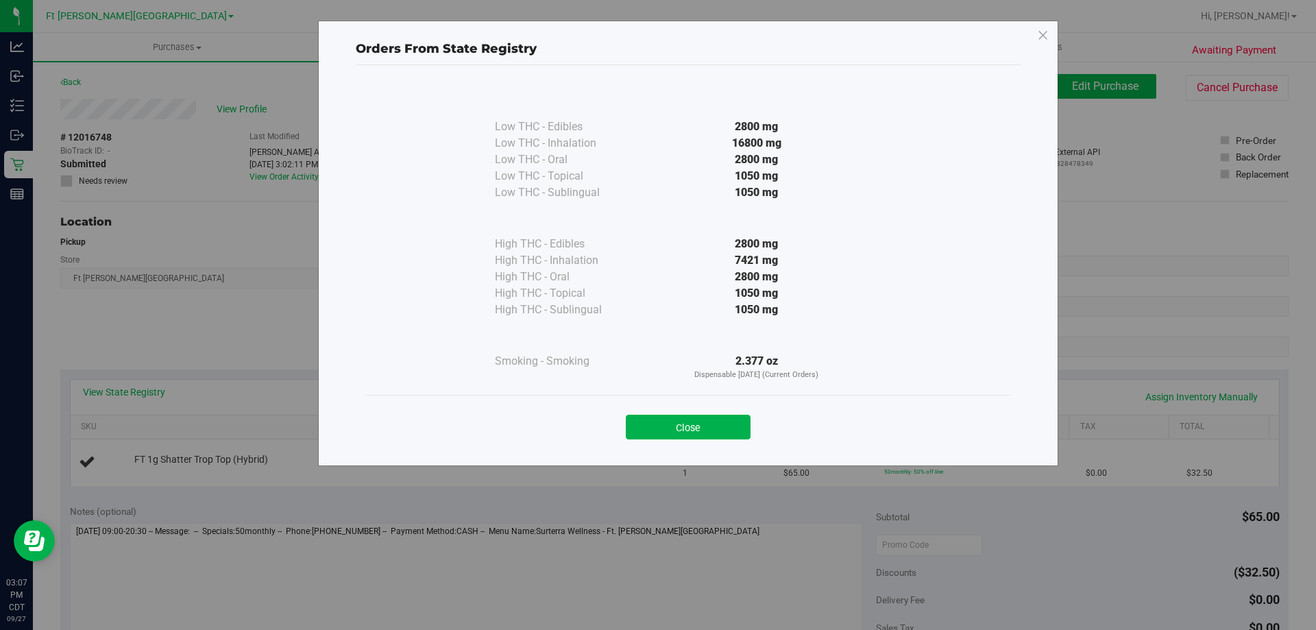
click at [717, 426] on button "Close" at bounding box center [688, 427] width 125 height 25
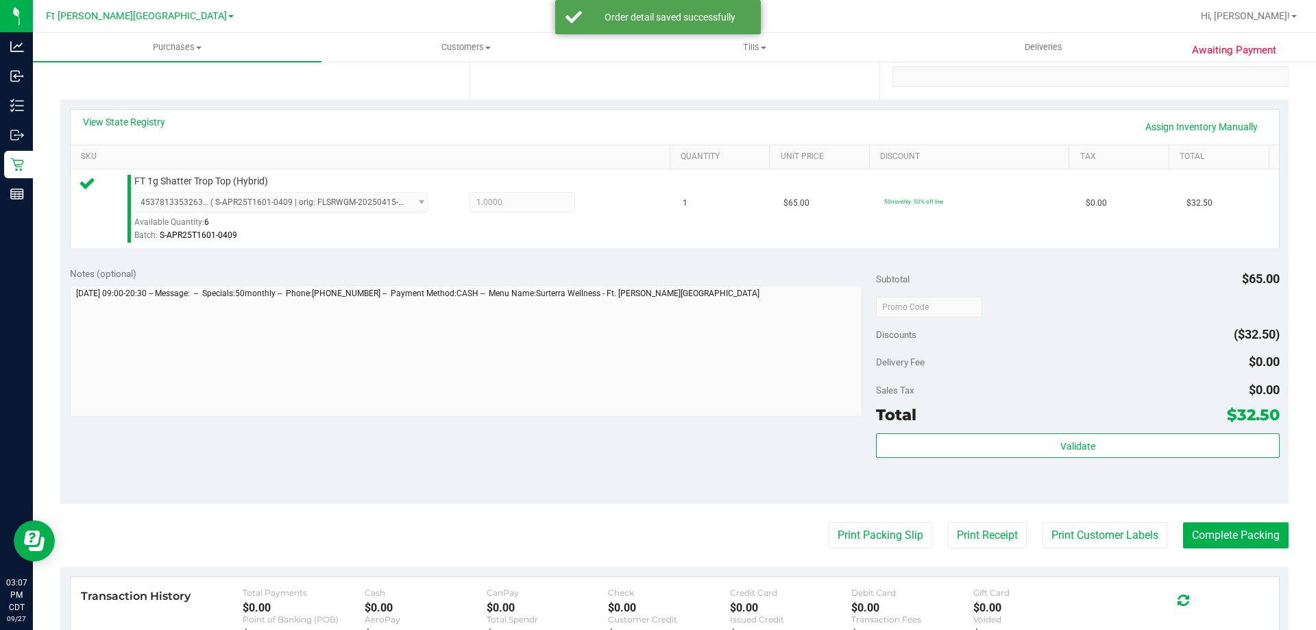
scroll to position [480, 0]
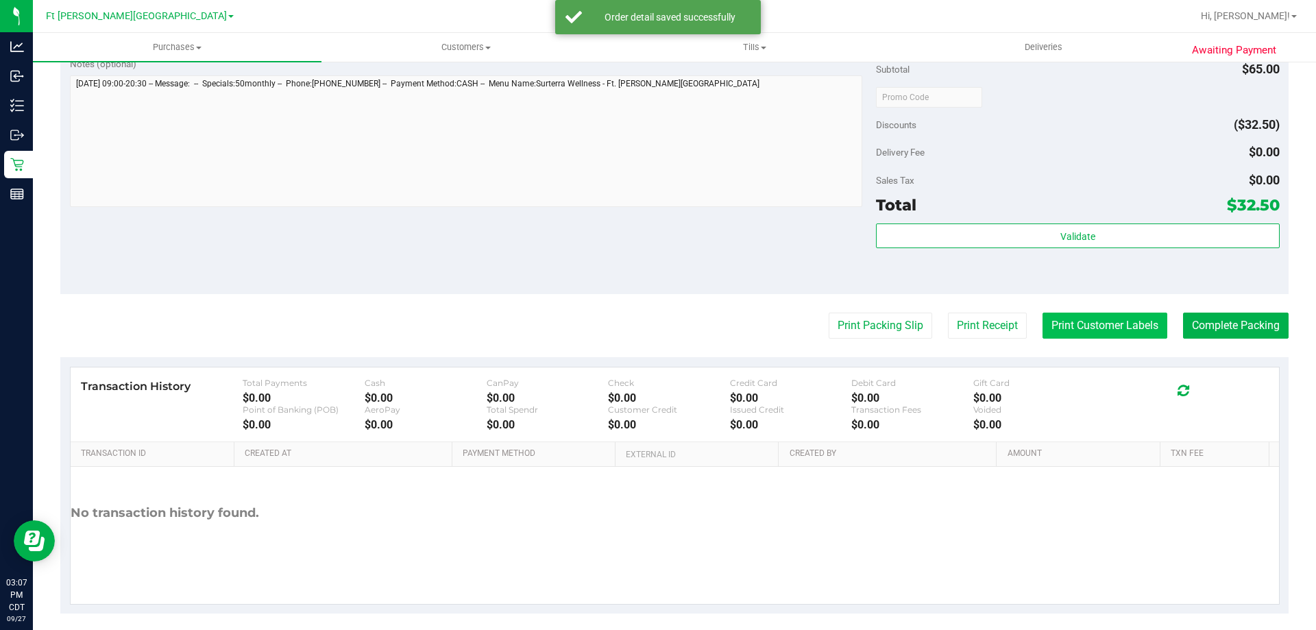
click at [1107, 332] on button "Print Customer Labels" at bounding box center [1104, 326] width 125 height 26
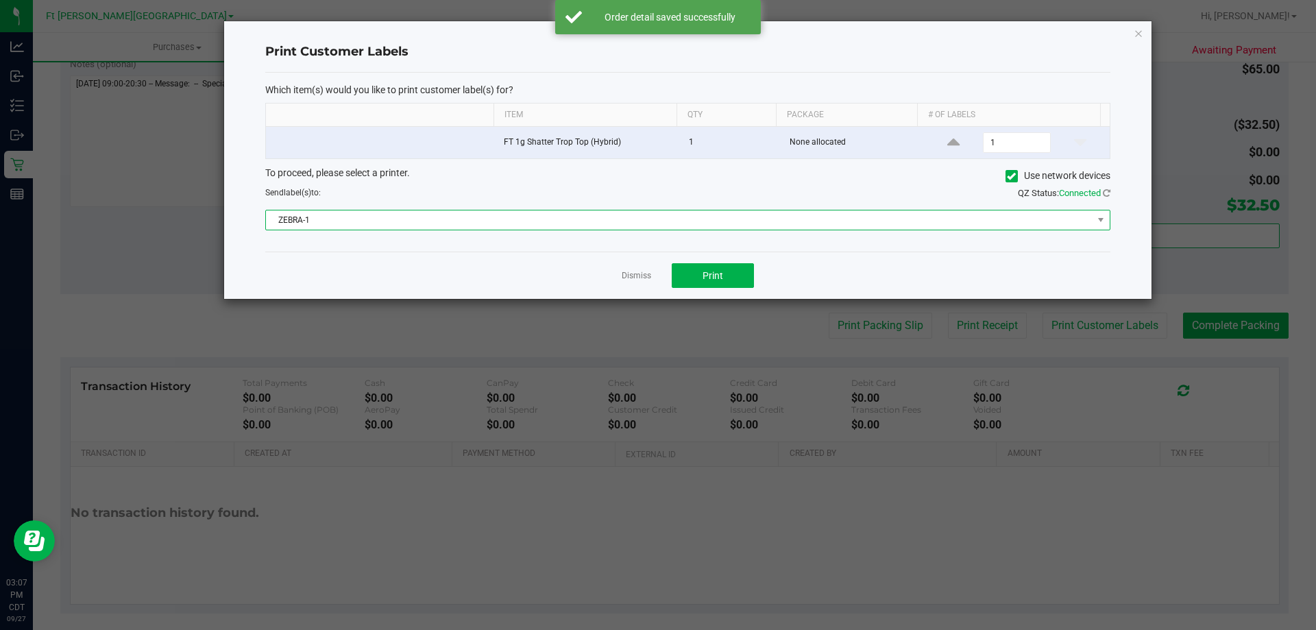
click at [597, 224] on span "ZEBRA-1" at bounding box center [679, 219] width 827 height 19
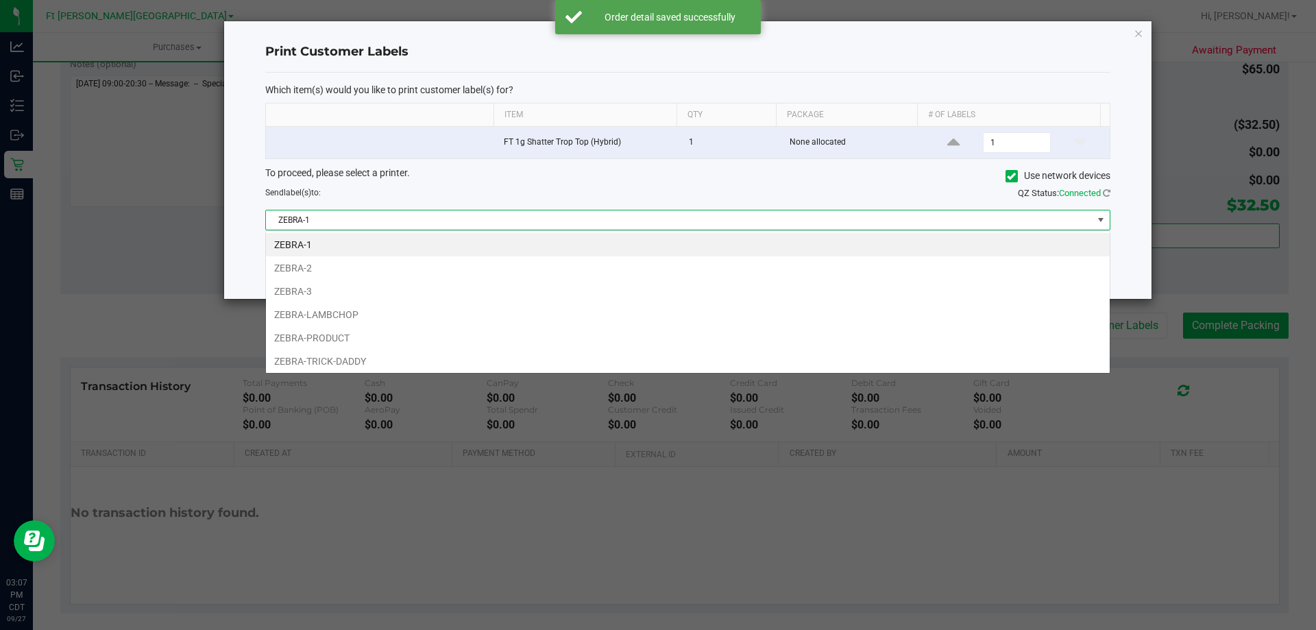
scroll to position [21, 844]
click at [294, 289] on li "ZEBRA-3" at bounding box center [688, 291] width 844 height 23
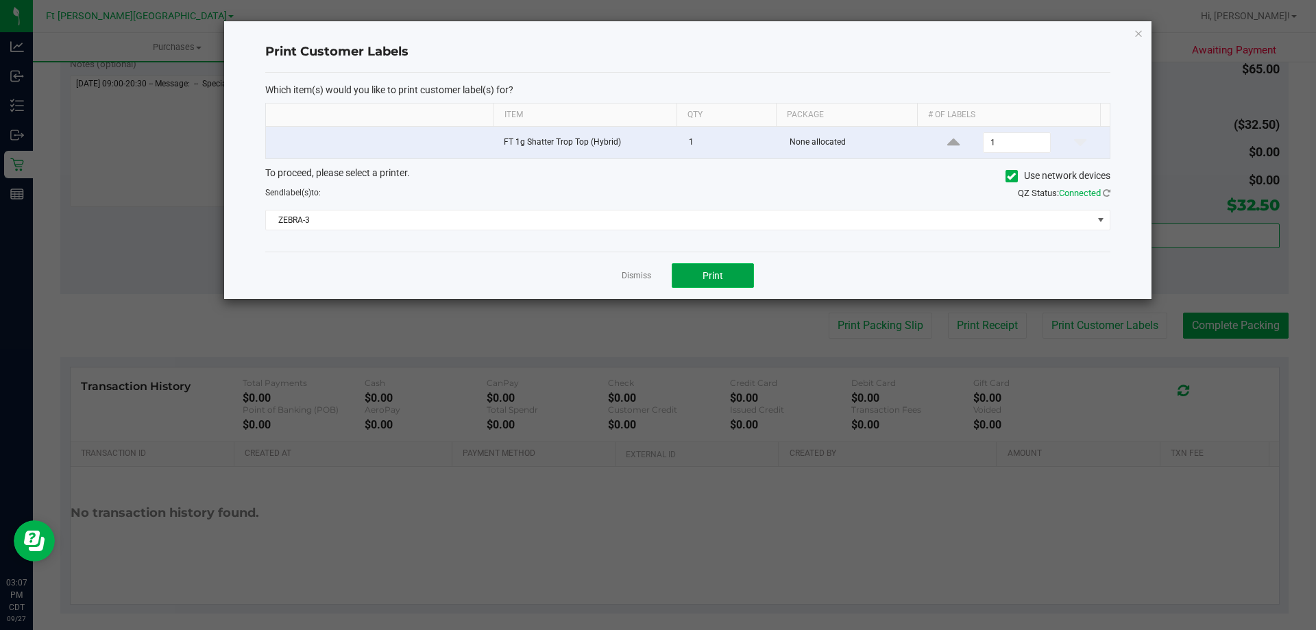
click at [709, 277] on span "Print" at bounding box center [712, 275] width 21 height 11
click at [1141, 37] on icon "button" at bounding box center [1139, 33] width 10 height 16
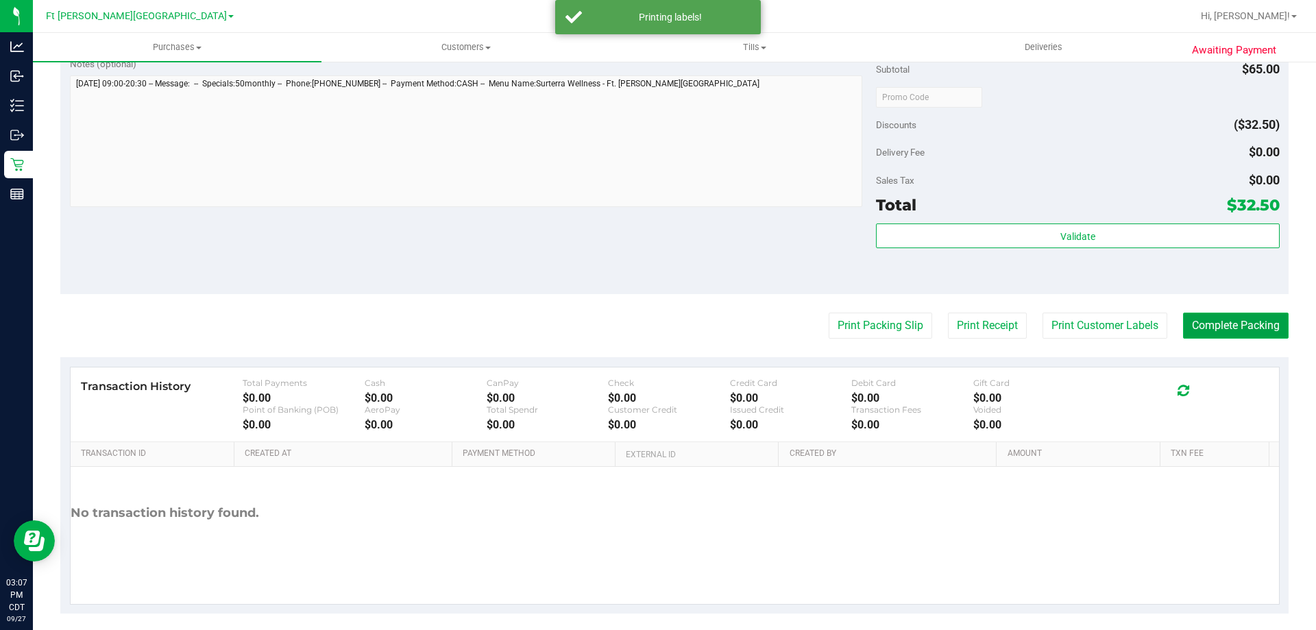
click at [1223, 325] on button "Complete Packing" at bounding box center [1236, 326] width 106 height 26
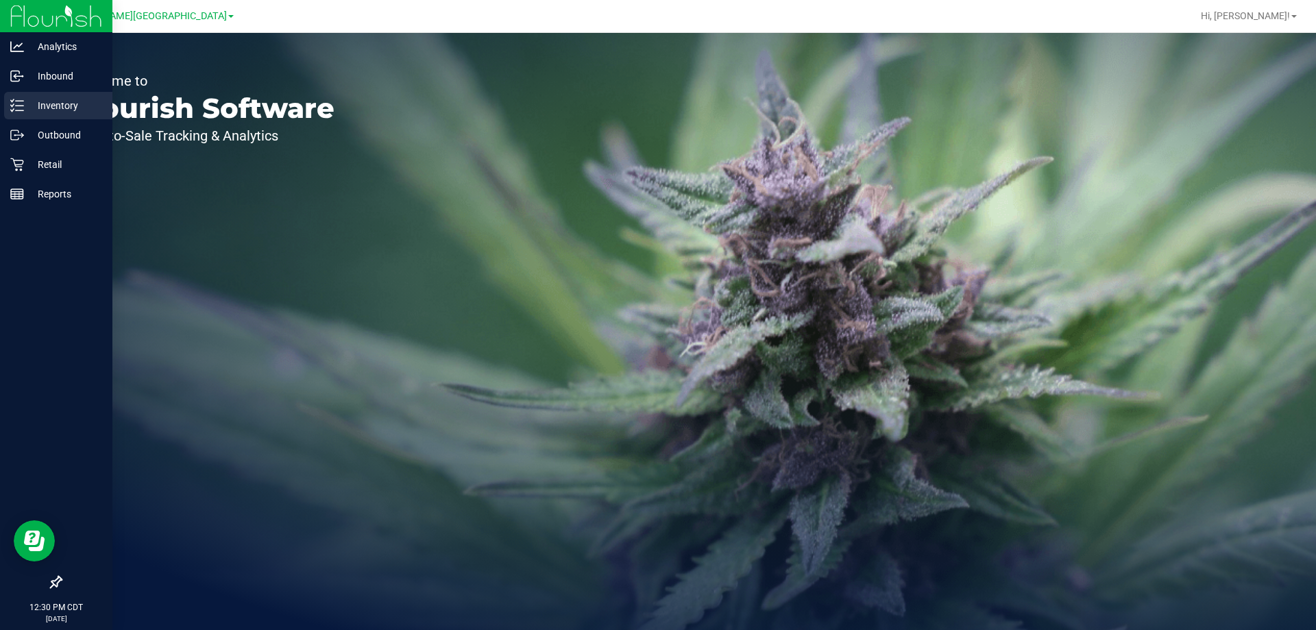
click at [54, 102] on p "Inventory" at bounding box center [65, 105] width 82 height 16
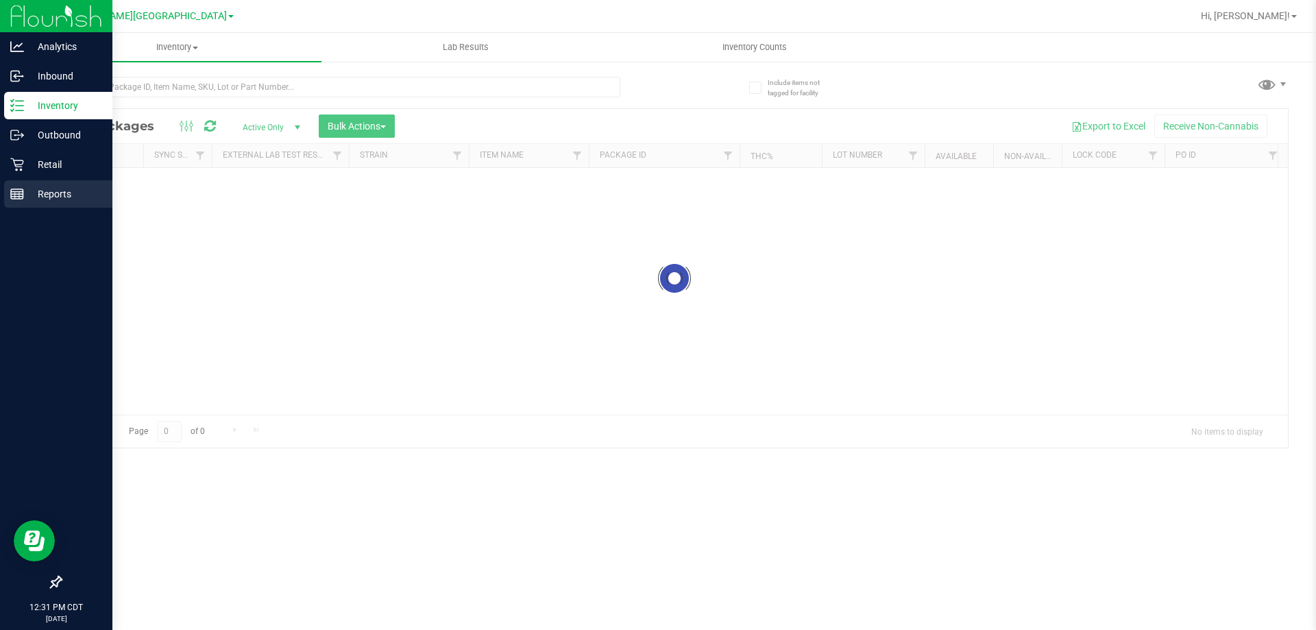
click at [64, 187] on p "Reports" at bounding box center [65, 194] width 82 height 16
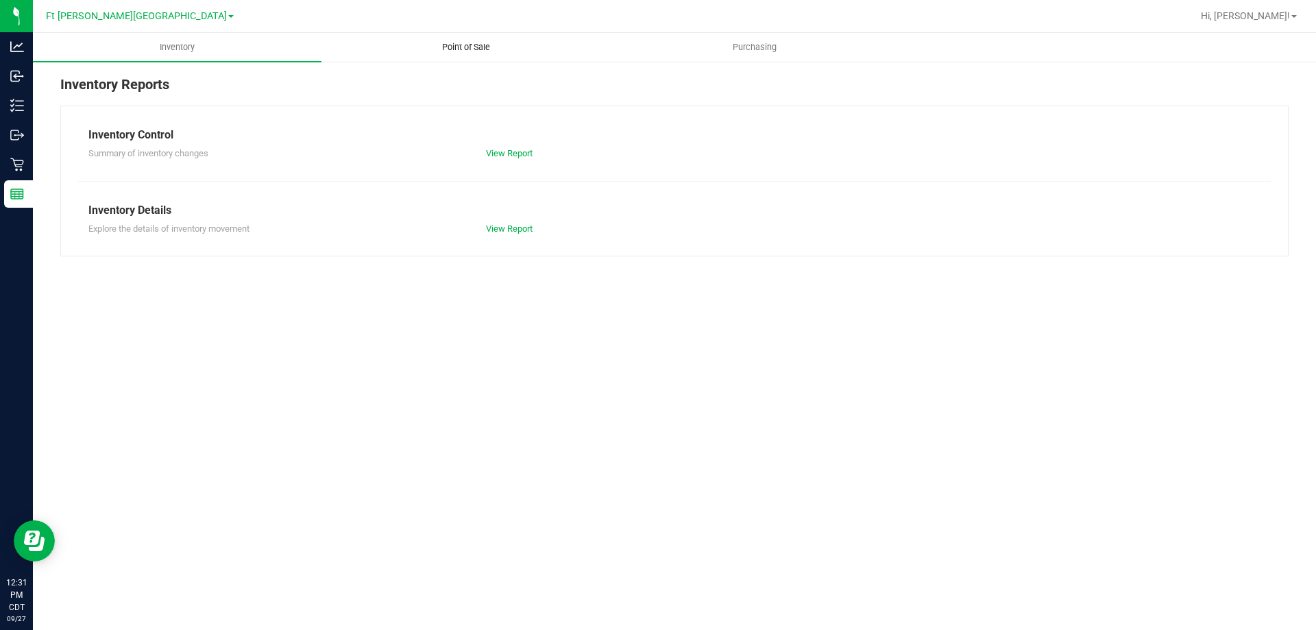
click at [476, 49] on span "Point of Sale" at bounding box center [466, 47] width 85 height 12
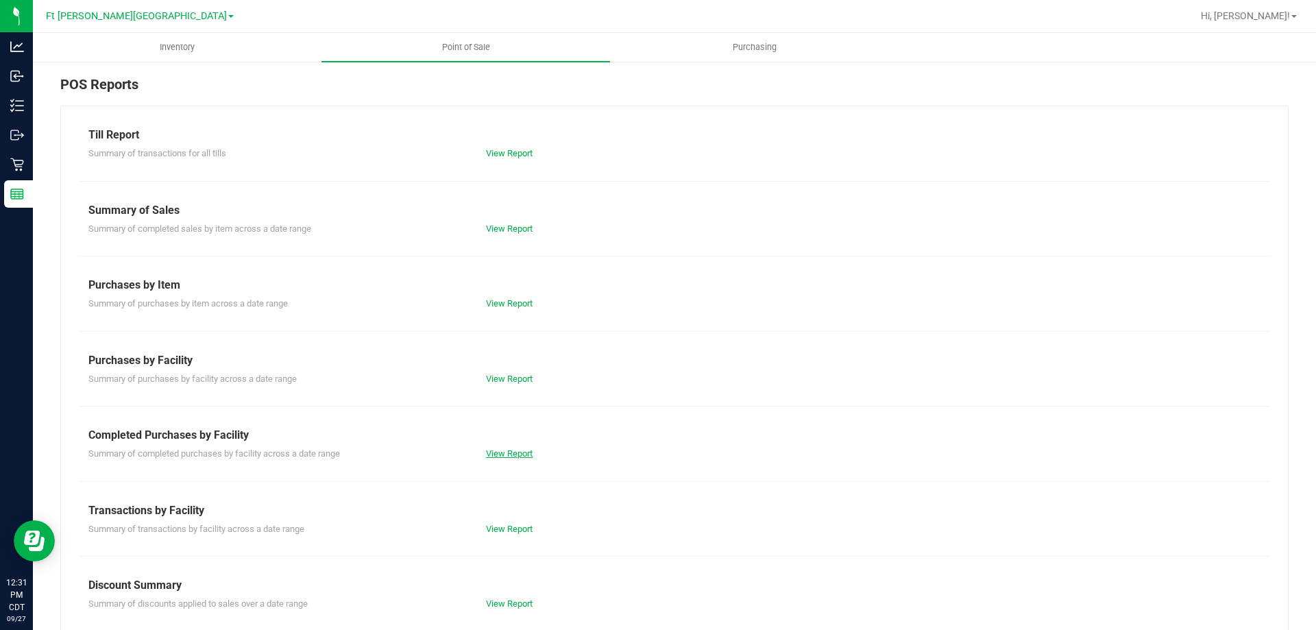
click at [495, 452] on link "View Report" at bounding box center [509, 453] width 47 height 10
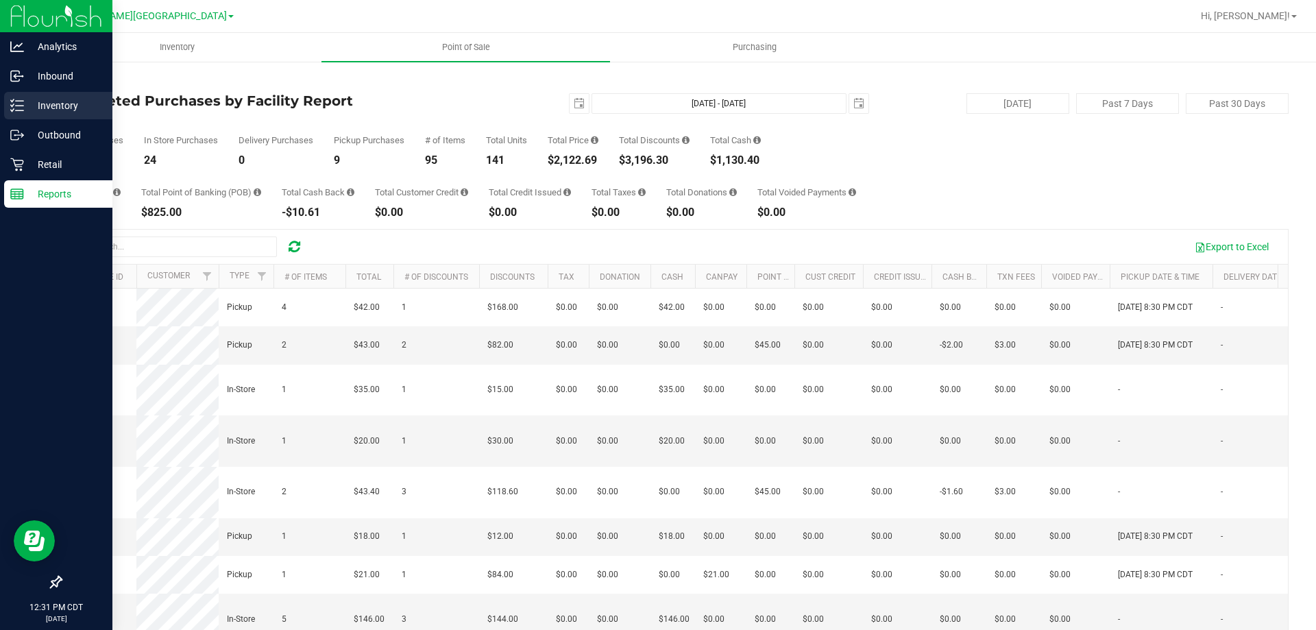
click at [64, 103] on p "Inventory" at bounding box center [65, 105] width 82 height 16
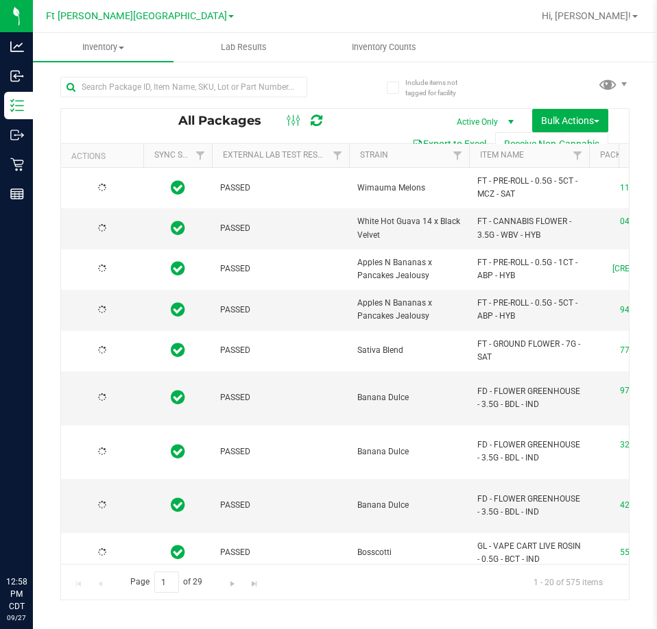
type input "2026-03-17"
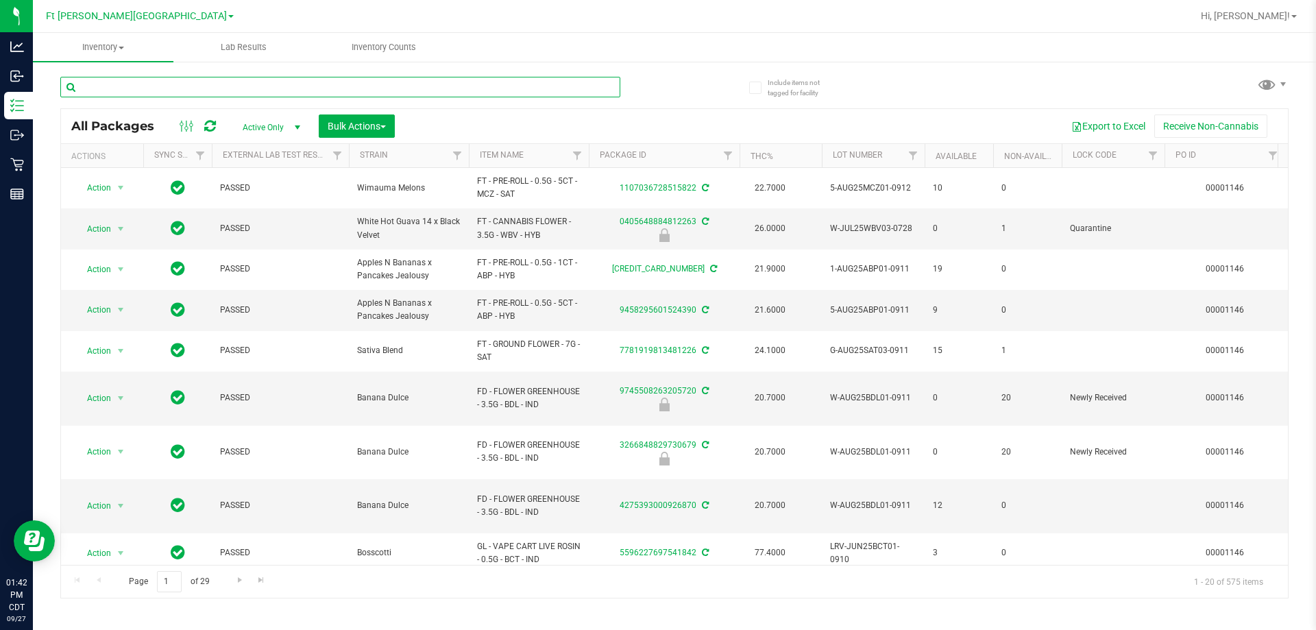
click at [99, 88] on input "text" at bounding box center [340, 87] width 560 height 21
type input "1213"
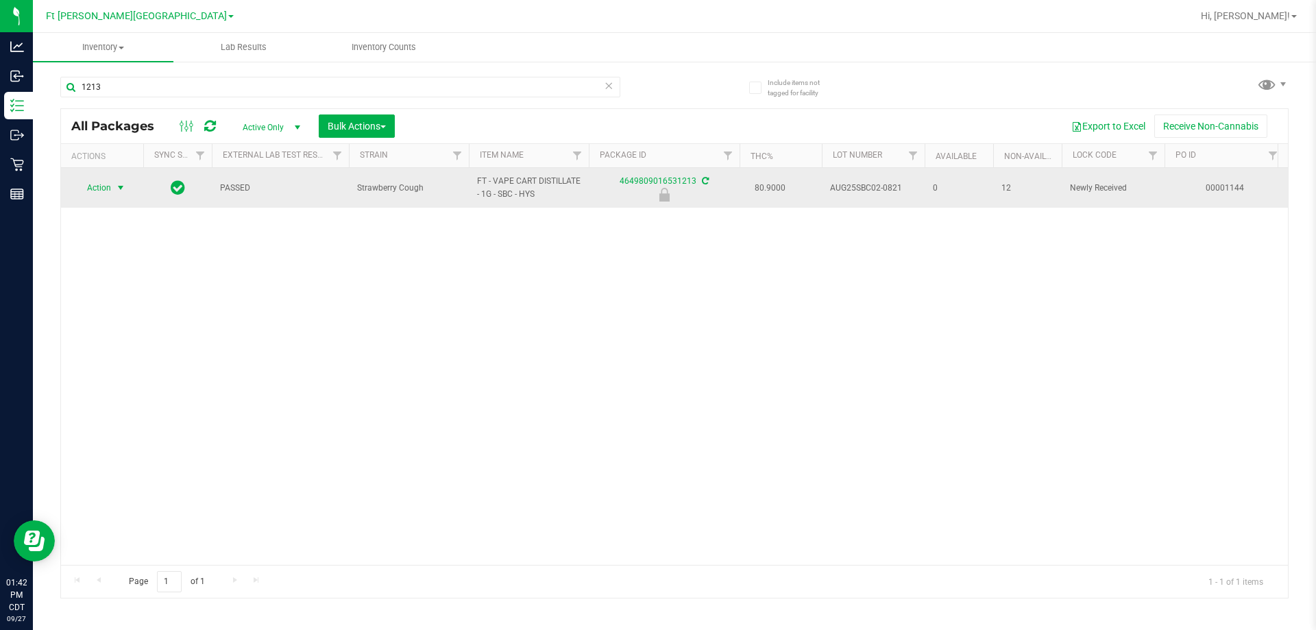
click at [88, 184] on span "Action" at bounding box center [93, 187] width 37 height 19
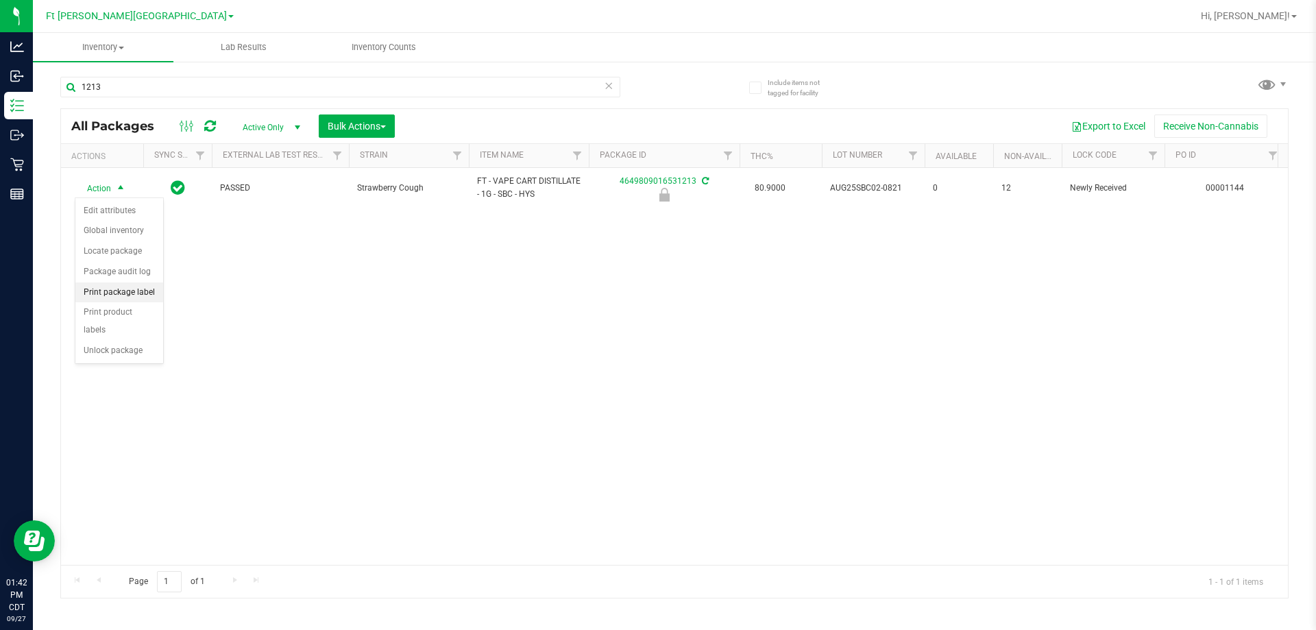
click at [130, 293] on li "Print package label" at bounding box center [119, 292] width 88 height 21
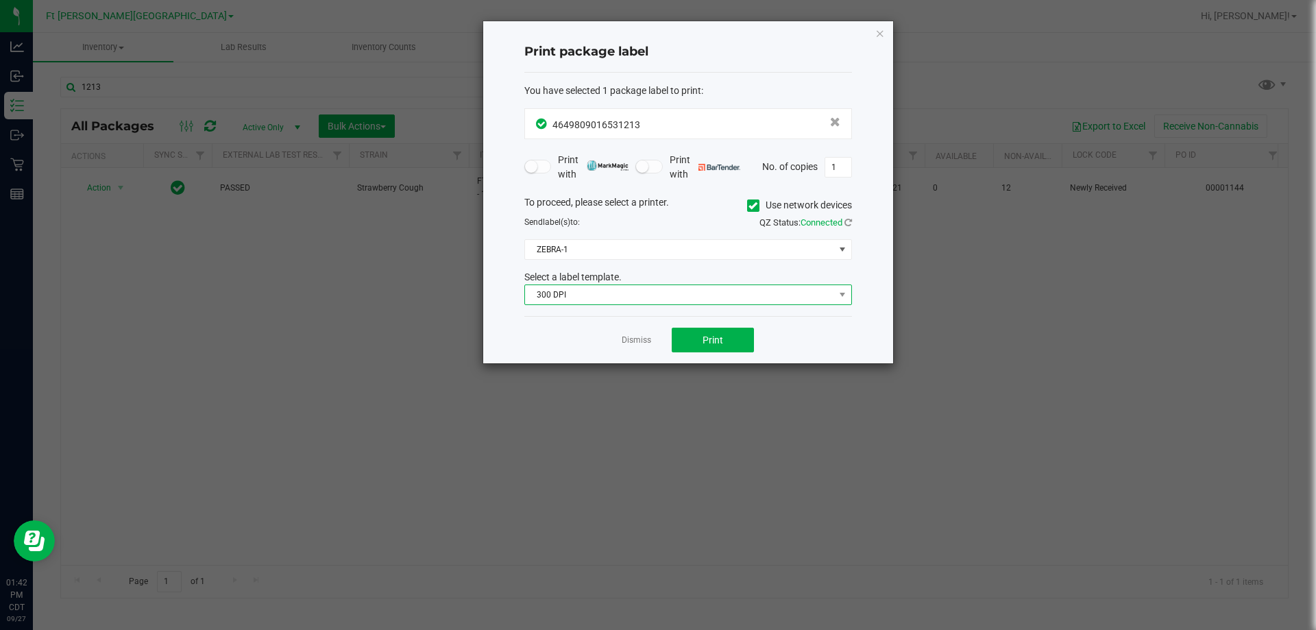
click at [624, 298] on span "300 DPI" at bounding box center [679, 294] width 309 height 19
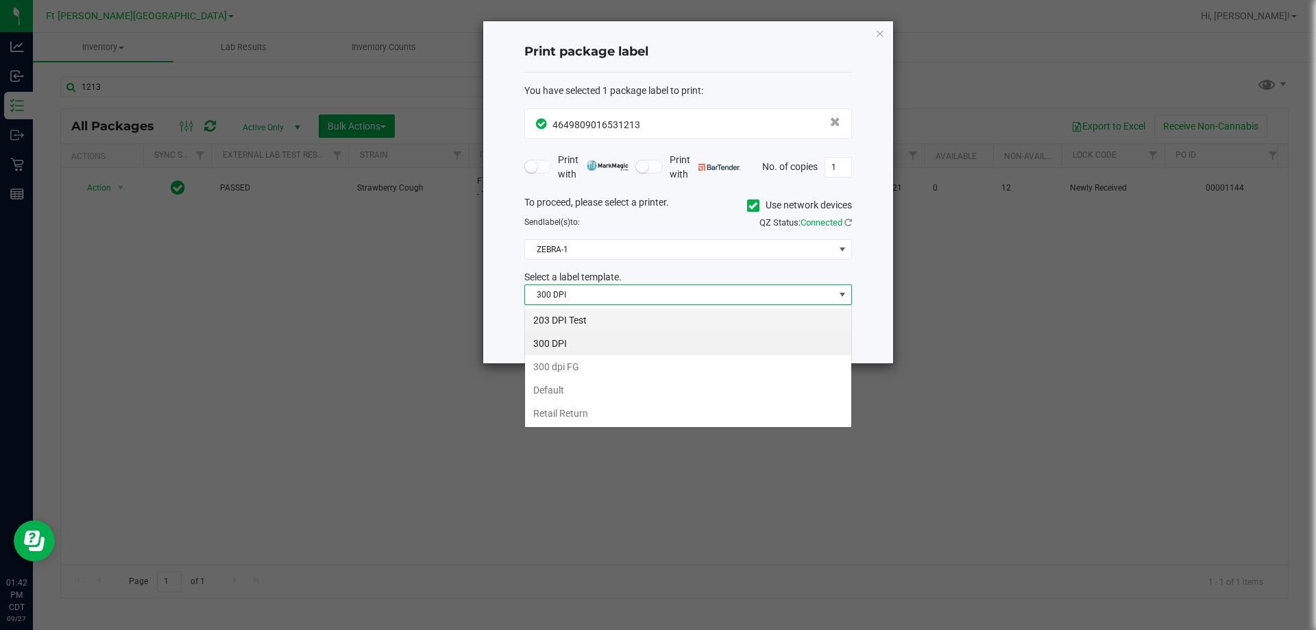
scroll to position [21, 328]
click at [570, 317] on li "203 DPI Test" at bounding box center [688, 319] width 326 height 23
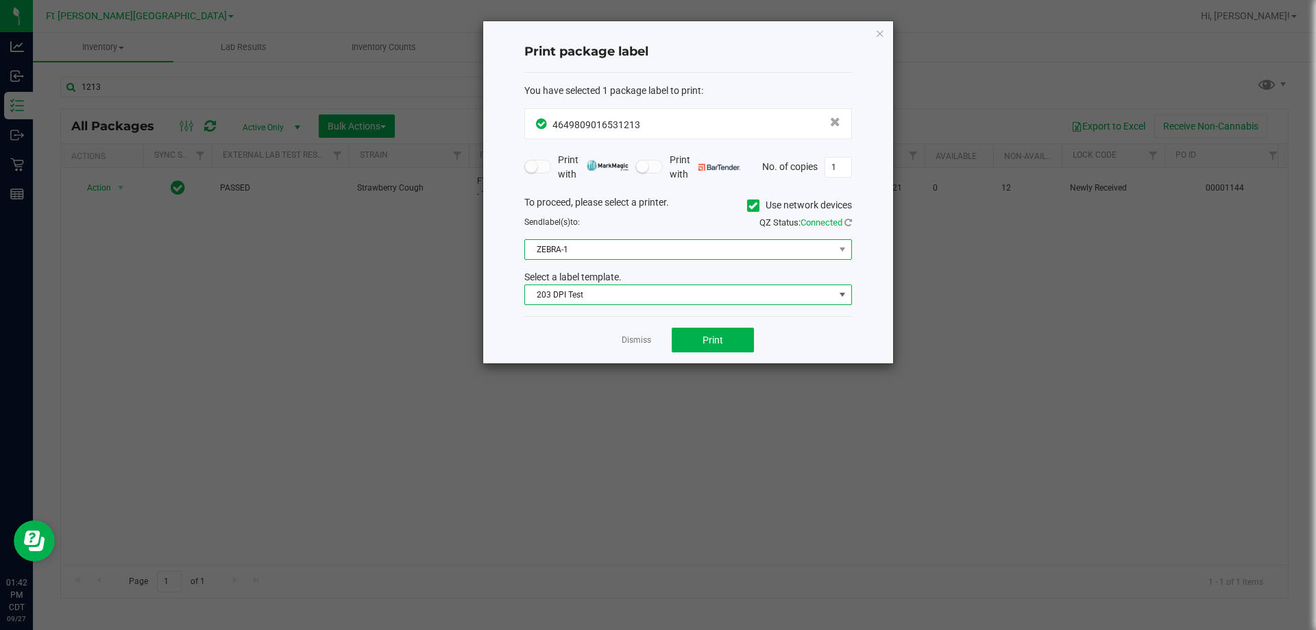
click at [574, 256] on span "ZEBRA-1" at bounding box center [679, 249] width 309 height 19
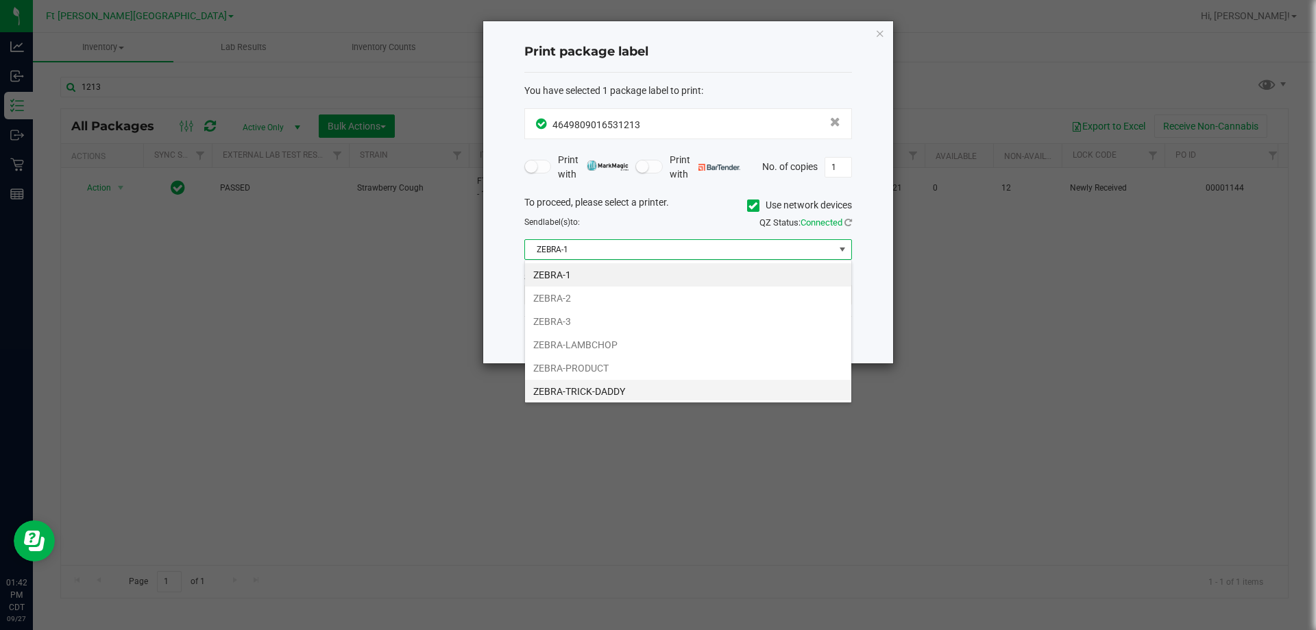
click at [610, 392] on li "ZEBRA-TRICK-DADDY" at bounding box center [688, 391] width 326 height 23
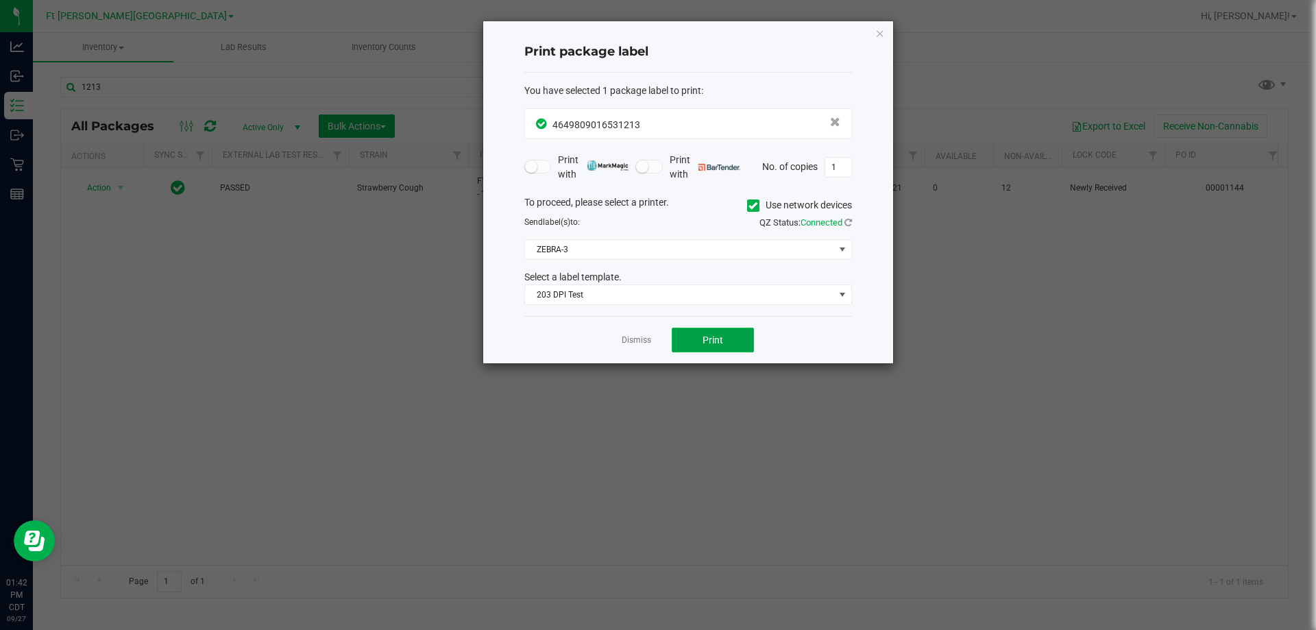
click at [656, 346] on button "Print" at bounding box center [713, 340] width 82 height 25
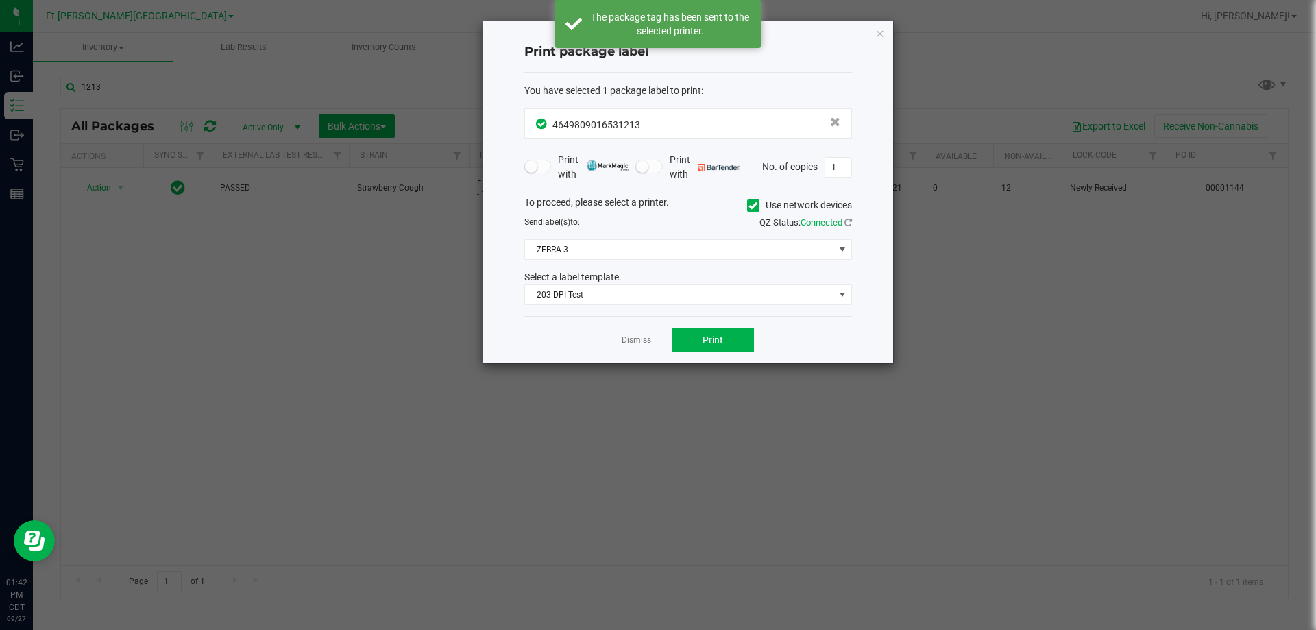
click at [639, 340] on link "Dismiss" at bounding box center [636, 340] width 29 height 12
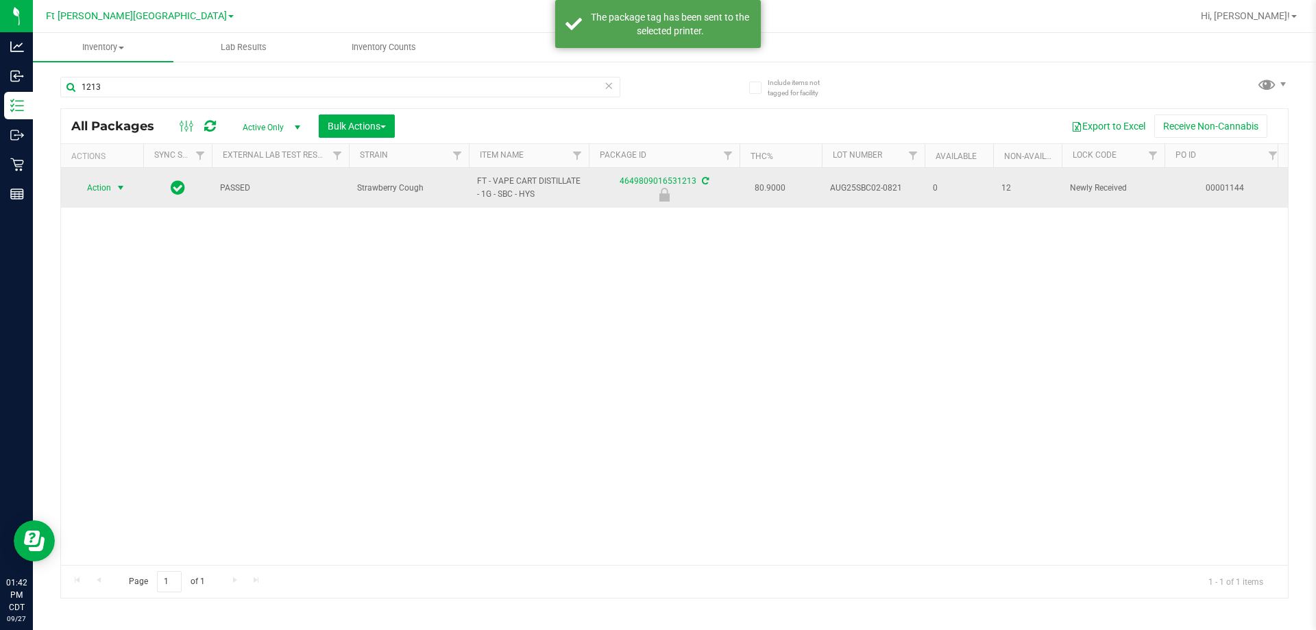
click at [103, 188] on span "Action" at bounding box center [93, 187] width 37 height 19
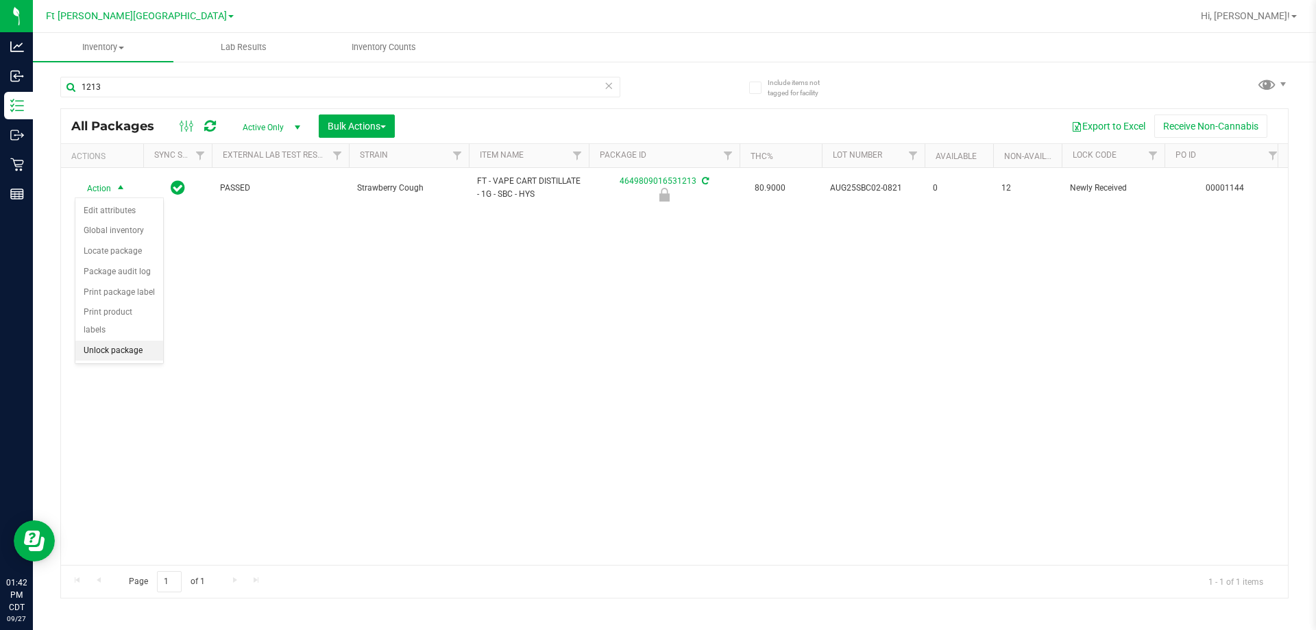
click at [123, 341] on li "Unlock package" at bounding box center [119, 351] width 88 height 21
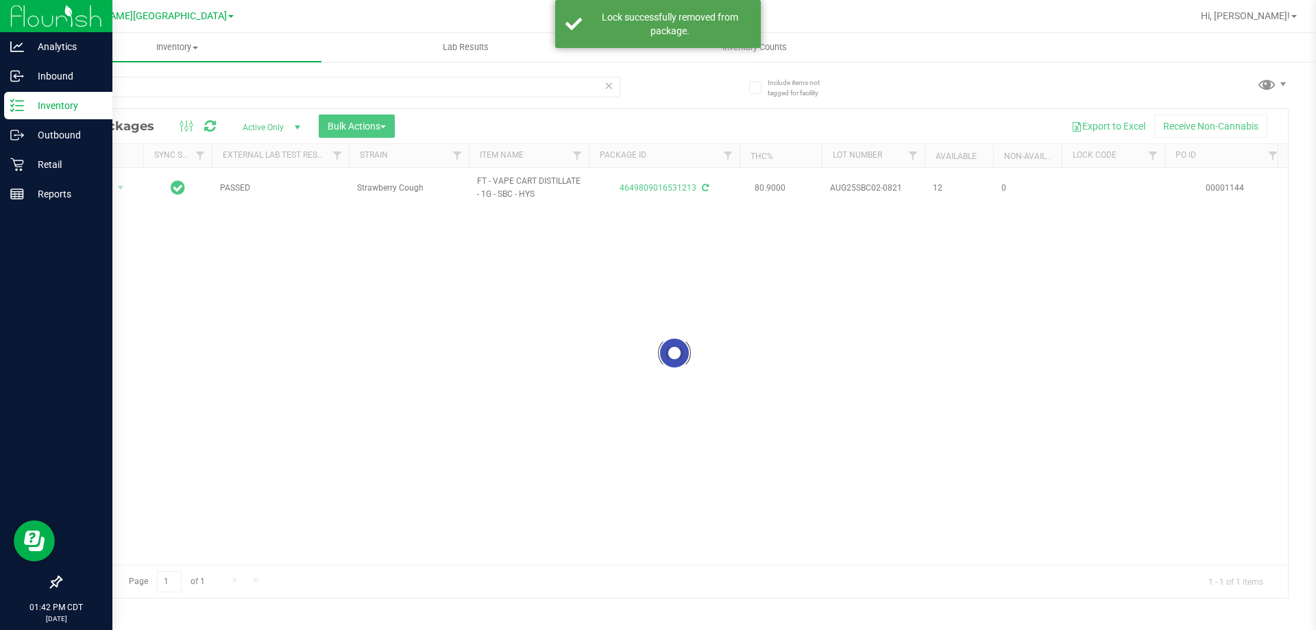
click at [59, 107] on p "Inventory" at bounding box center [65, 105] width 82 height 16
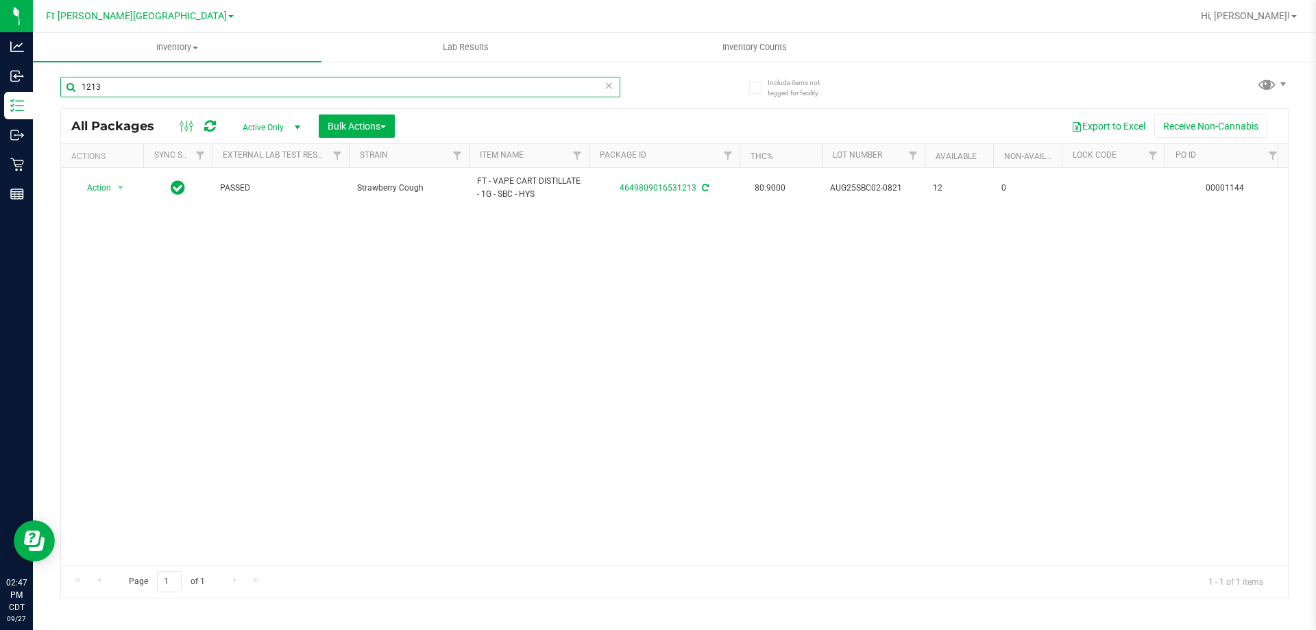
click at [127, 84] on input "1213" at bounding box center [340, 87] width 560 height 21
type input "1"
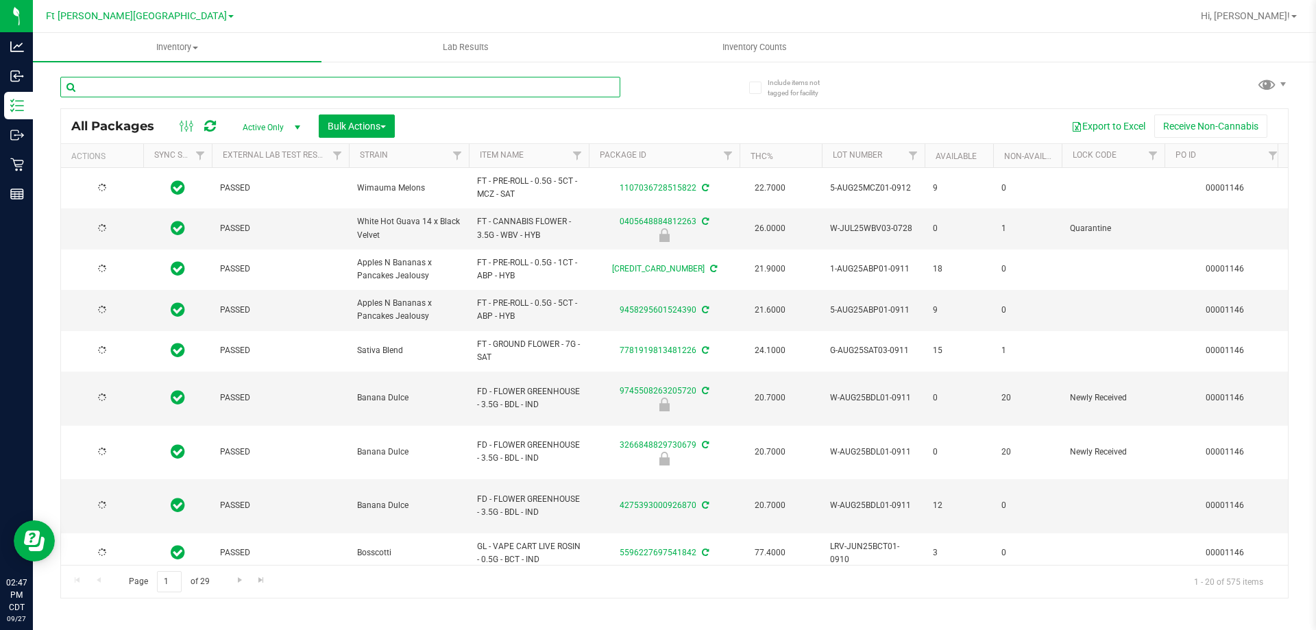
type input "[DATE]"
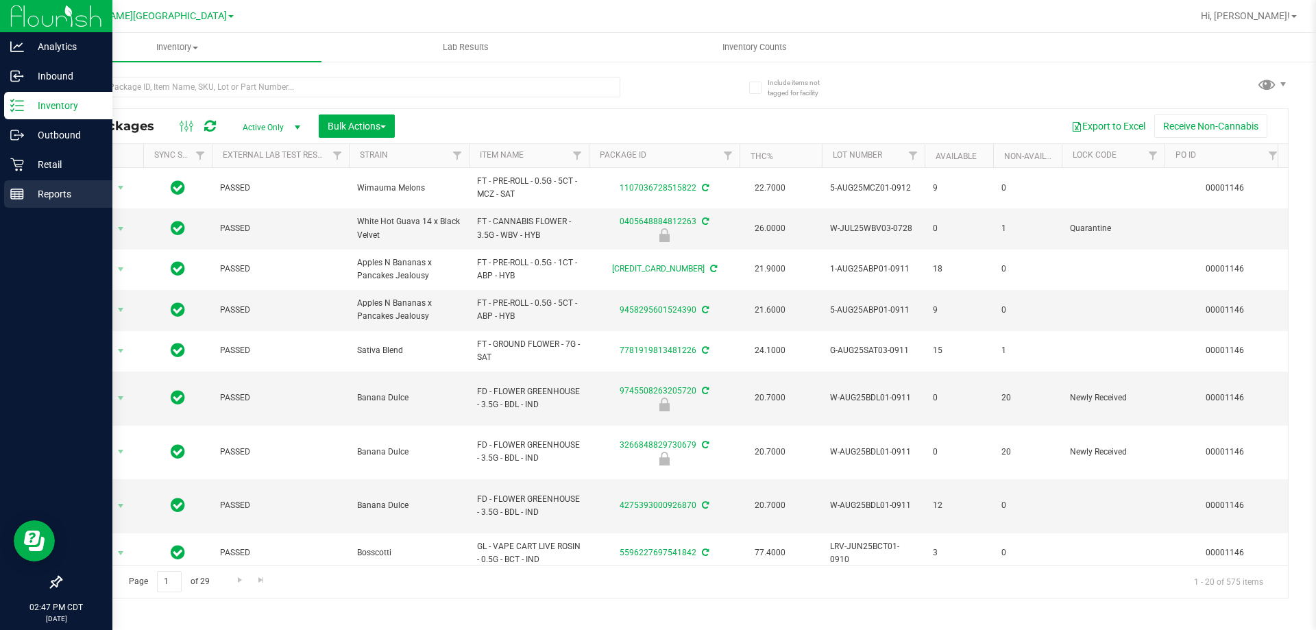
click at [53, 200] on p "Reports" at bounding box center [65, 194] width 82 height 16
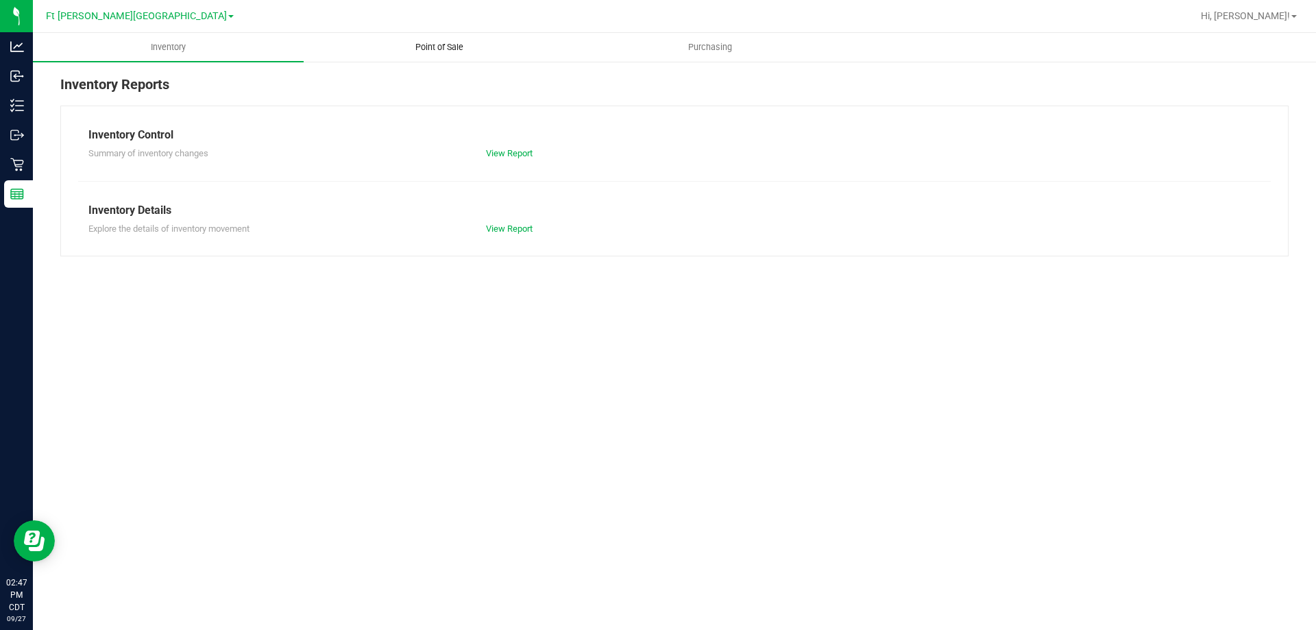
click at [447, 48] on span "Point of Sale" at bounding box center [439, 47] width 85 height 12
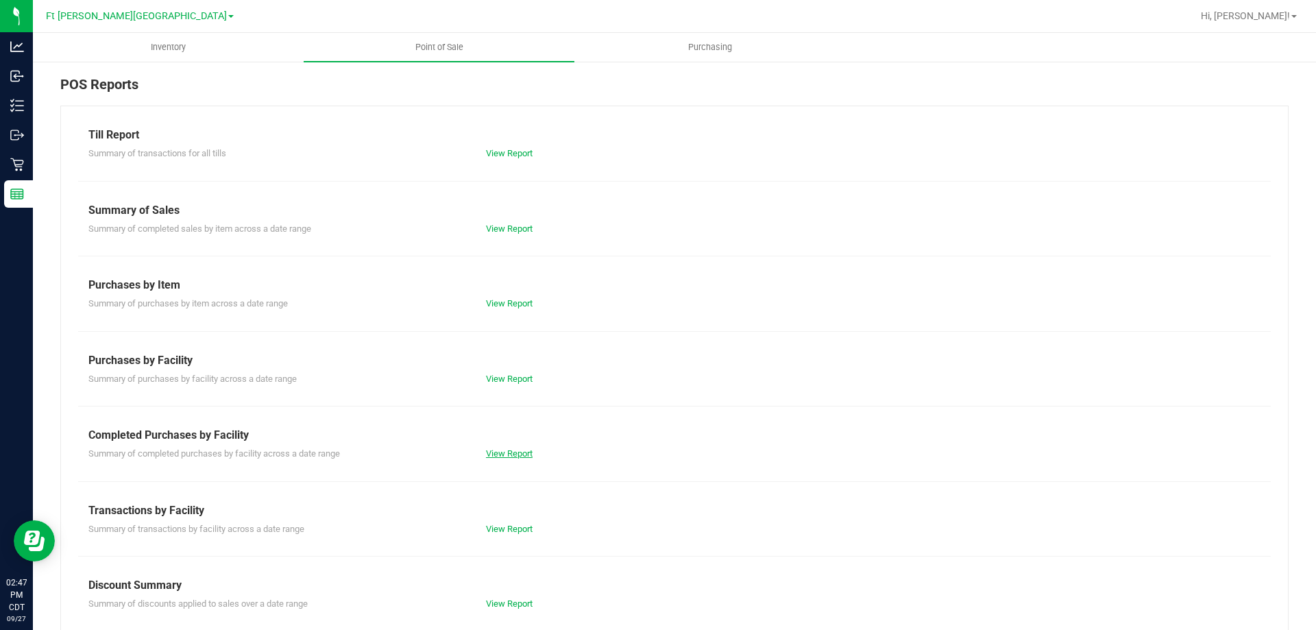
click at [500, 454] on link "View Report" at bounding box center [509, 453] width 47 height 10
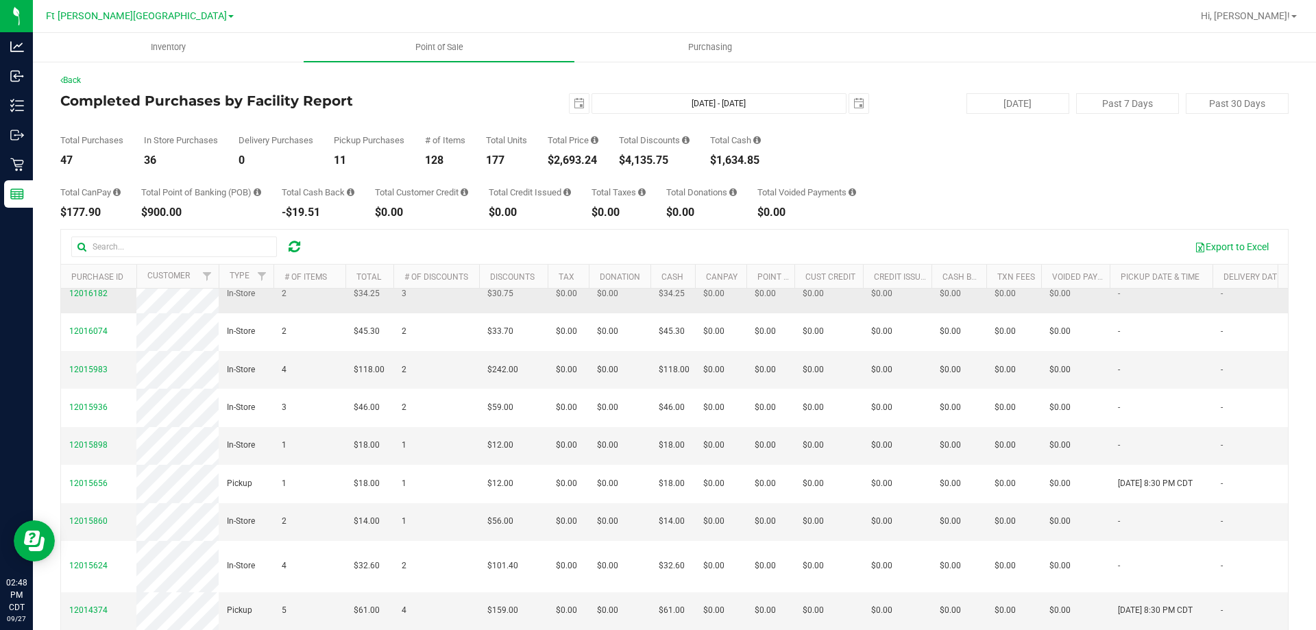
scroll to position [137, 0]
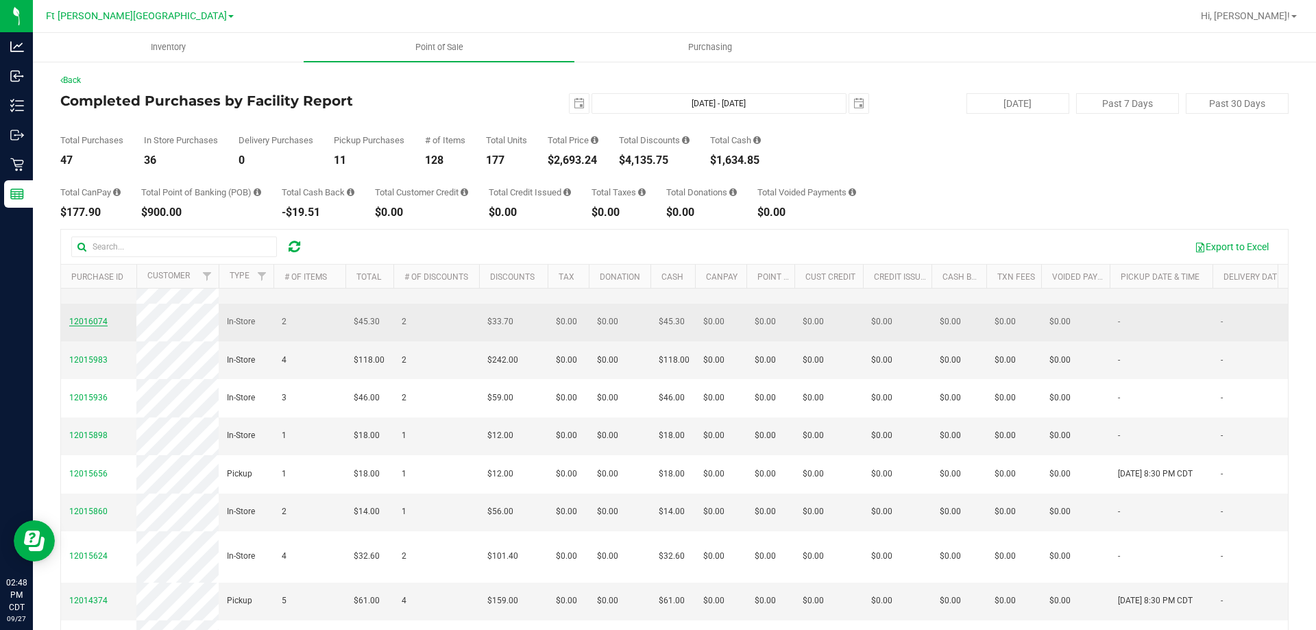
click at [95, 326] on span "12016074" at bounding box center [88, 322] width 38 height 10
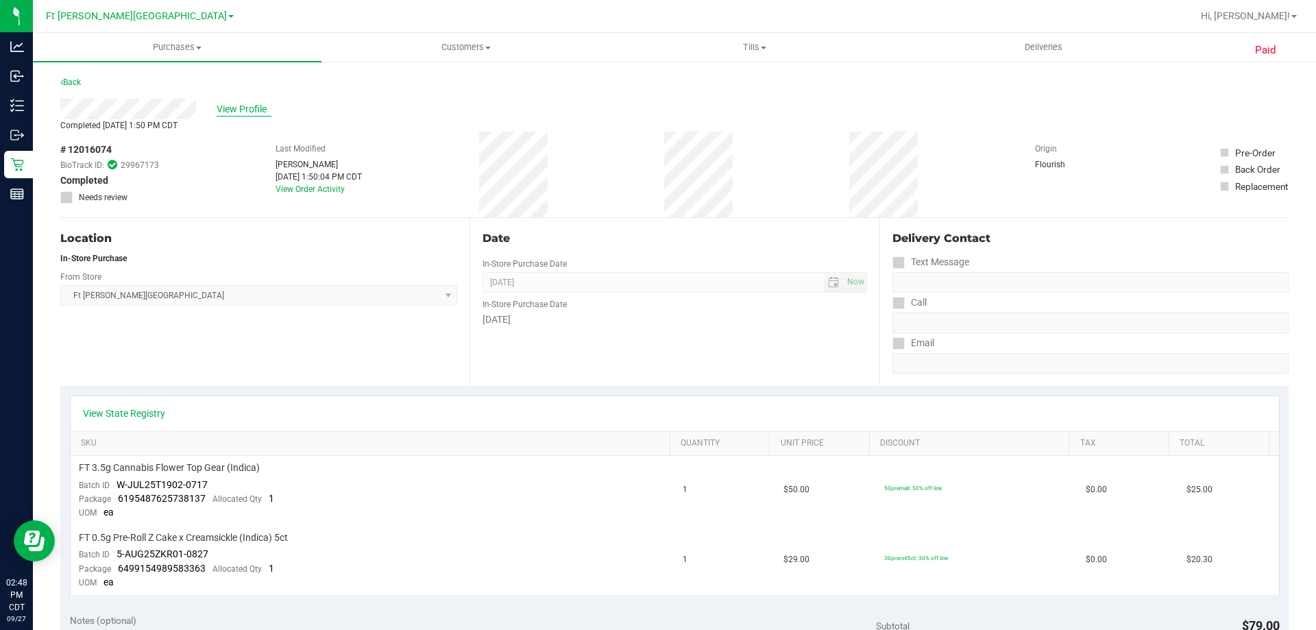
click at [243, 111] on span "View Profile" at bounding box center [244, 109] width 55 height 14
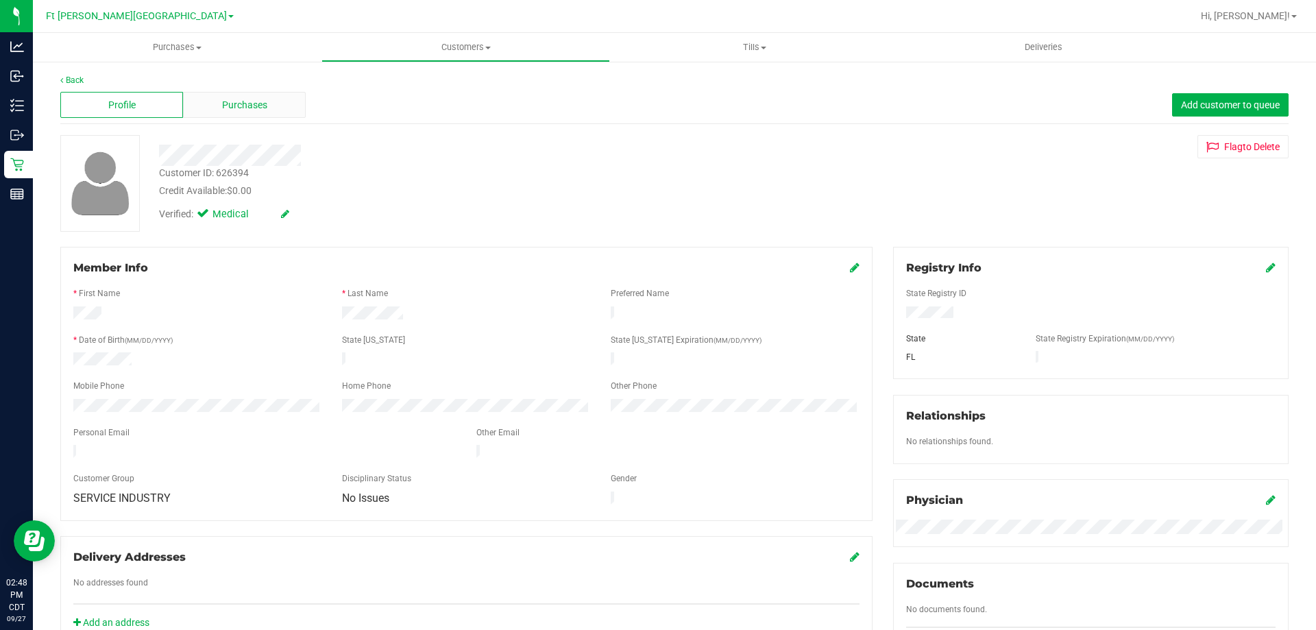
click at [245, 107] on span "Purchases" at bounding box center [244, 105] width 45 height 14
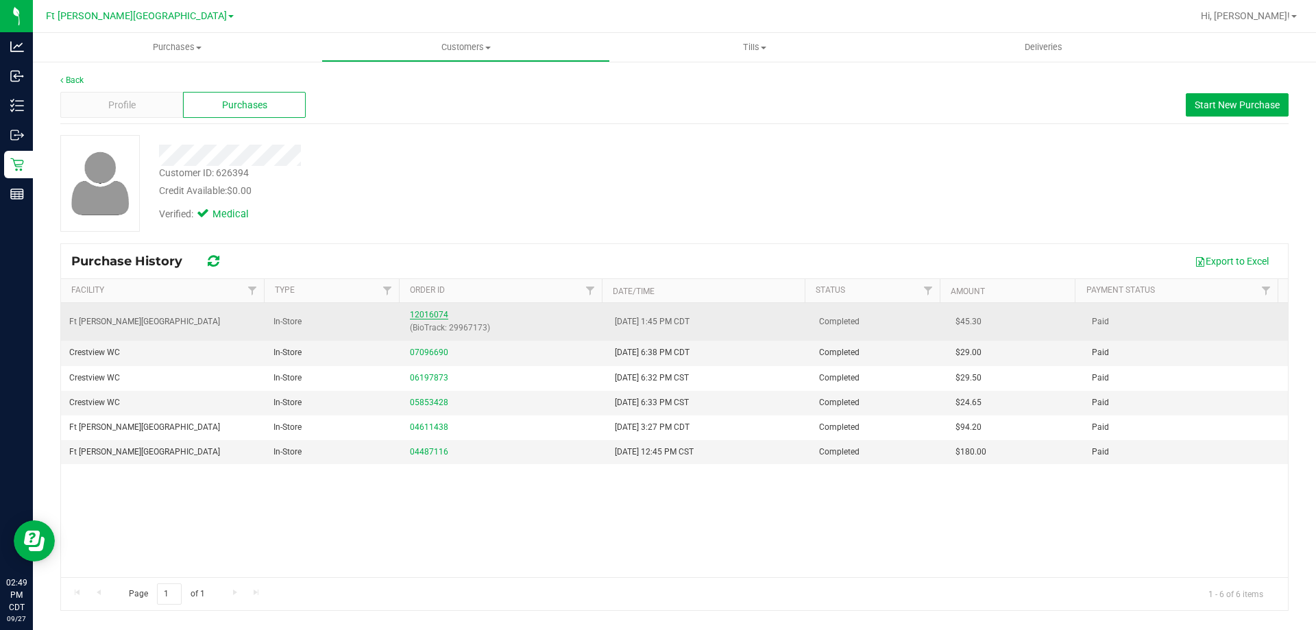
click at [432, 317] on link "12016074" at bounding box center [429, 315] width 38 height 10
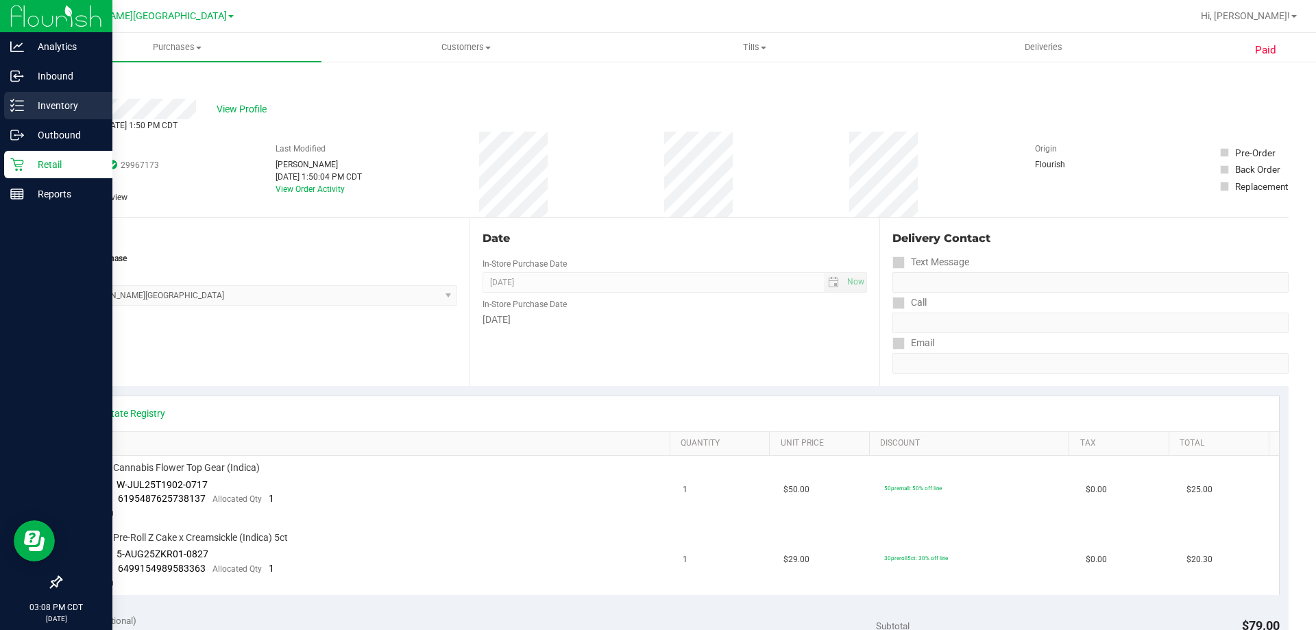
click at [21, 108] on icon at bounding box center [17, 106] width 14 height 14
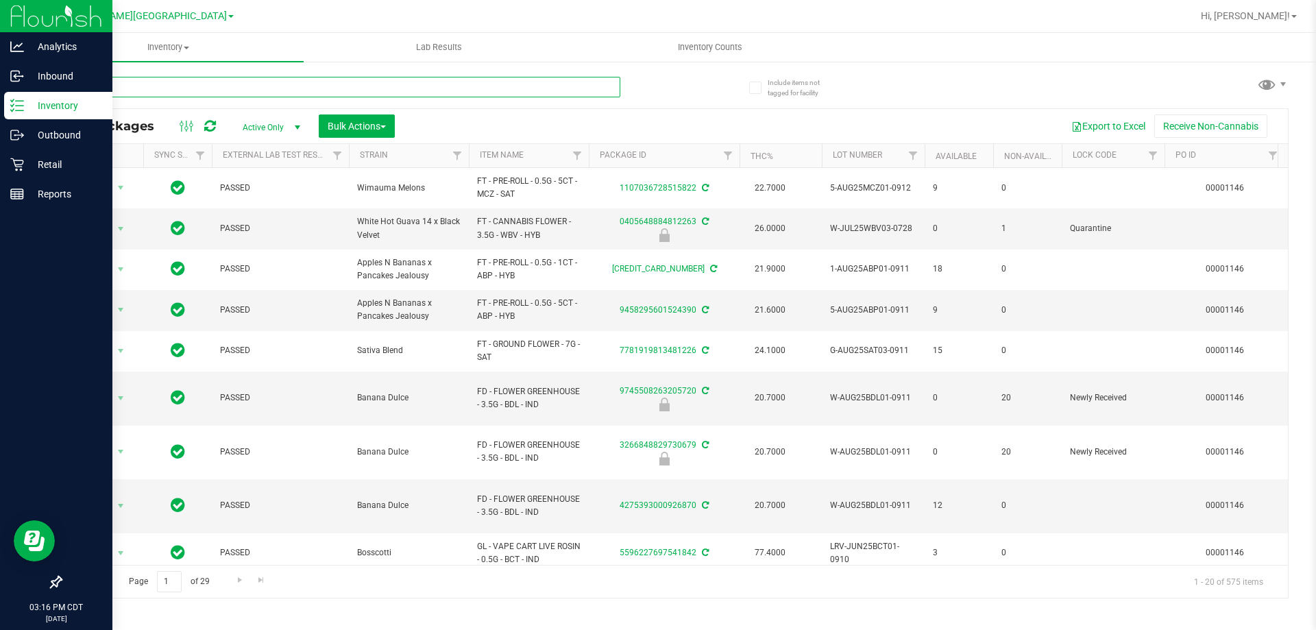
click at [219, 88] on input "text" at bounding box center [340, 87] width 560 height 21
type input "3933"
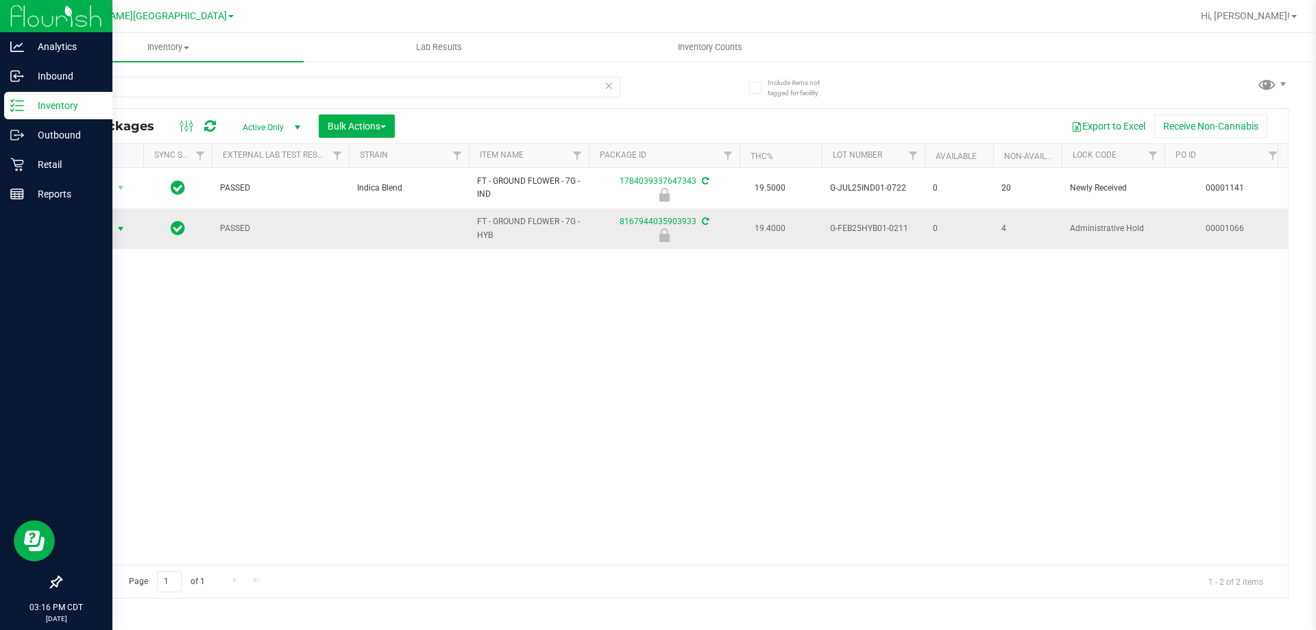
click at [95, 230] on span "Action" at bounding box center [93, 228] width 37 height 19
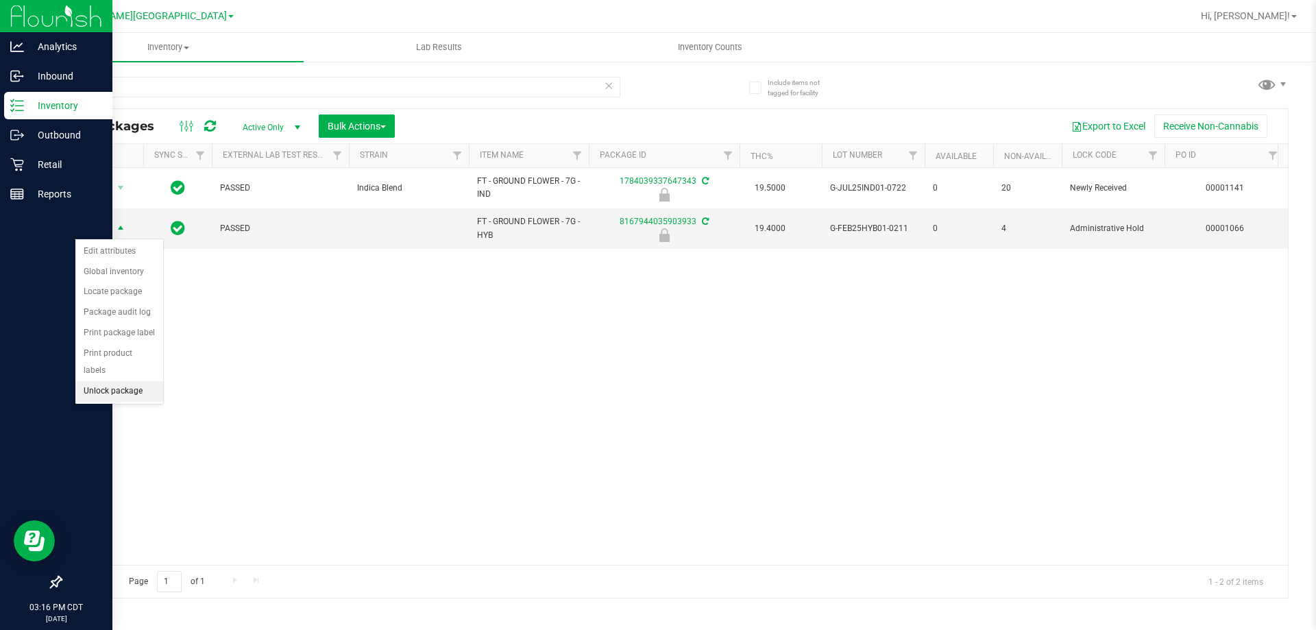
click at [133, 381] on li "Unlock package" at bounding box center [119, 391] width 88 height 21
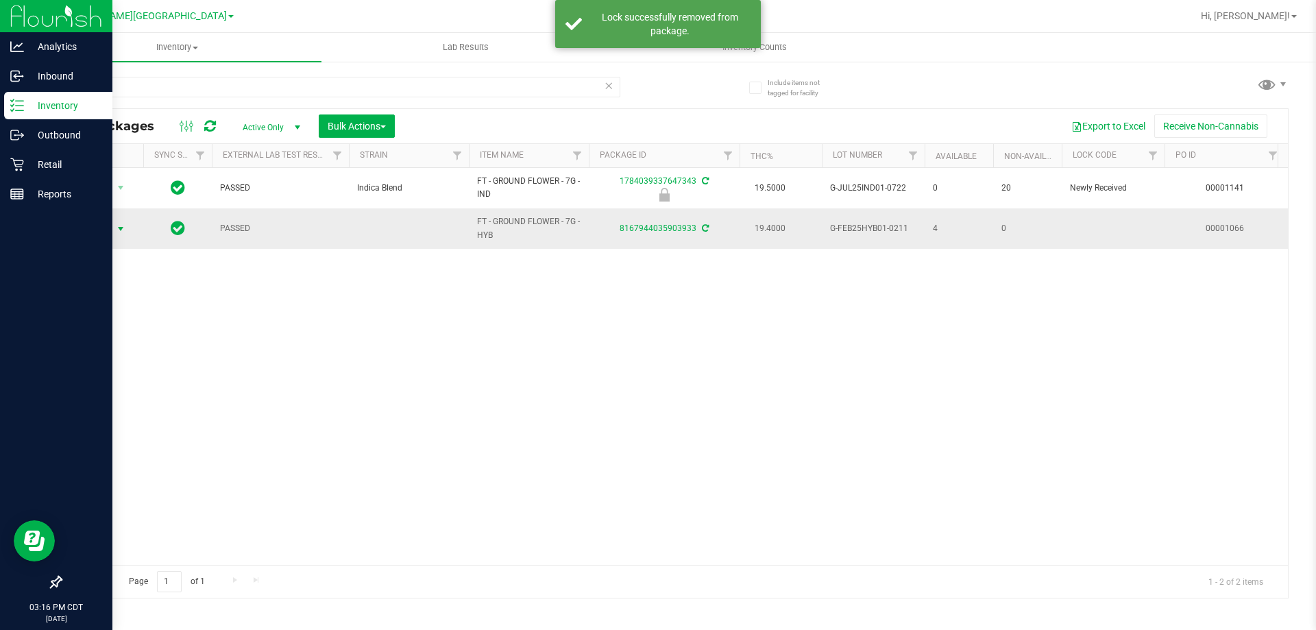
click at [112, 230] on span "select" at bounding box center [120, 228] width 17 height 19
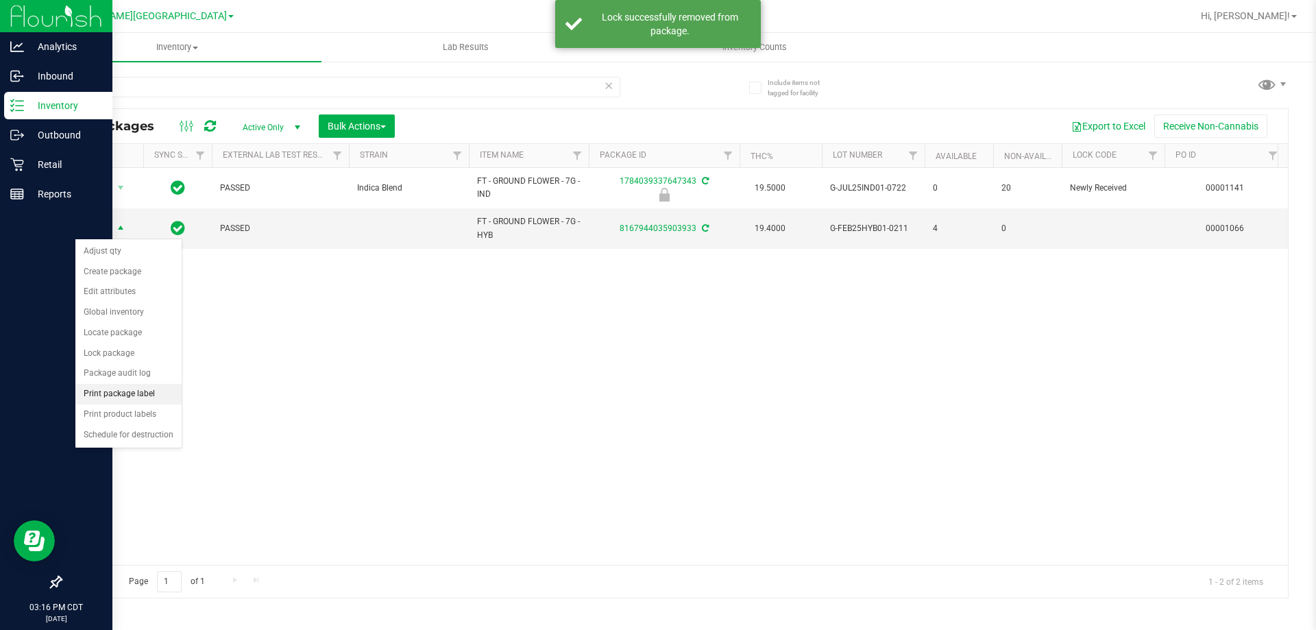
click at [149, 396] on li "Print package label" at bounding box center [128, 394] width 106 height 21
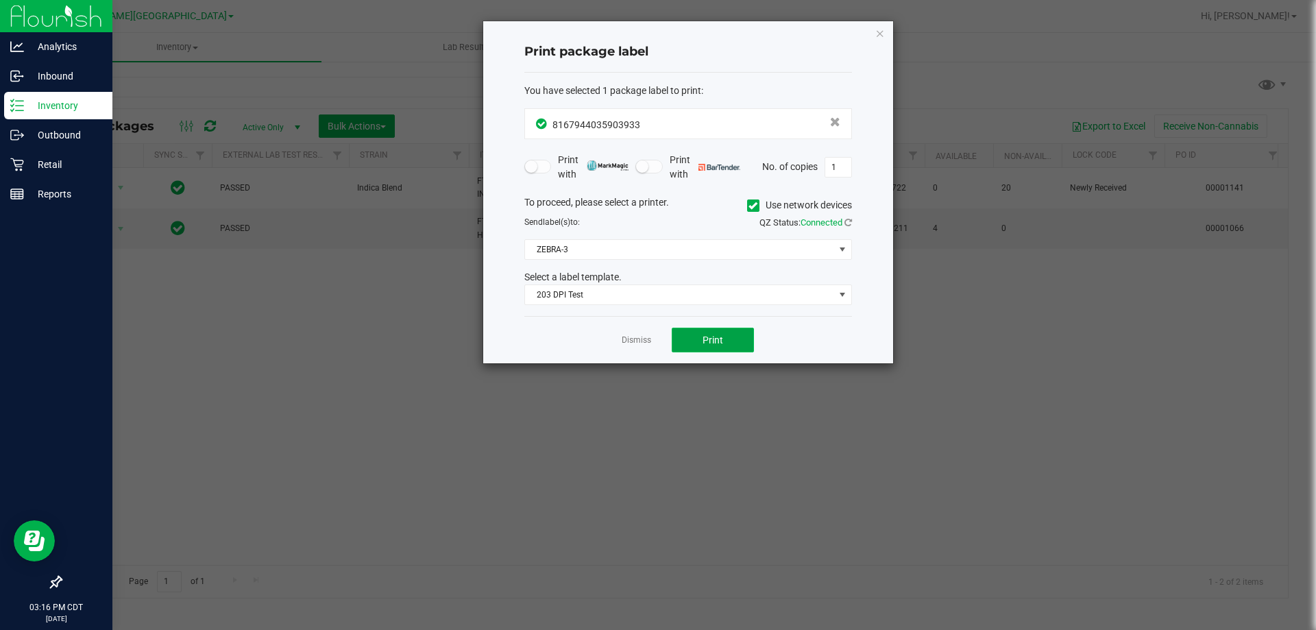
click at [735, 342] on button "Print" at bounding box center [713, 340] width 82 height 25
click at [639, 341] on link "Dismiss" at bounding box center [636, 340] width 29 height 12
